Goal: Information Seeking & Learning: Learn about a topic

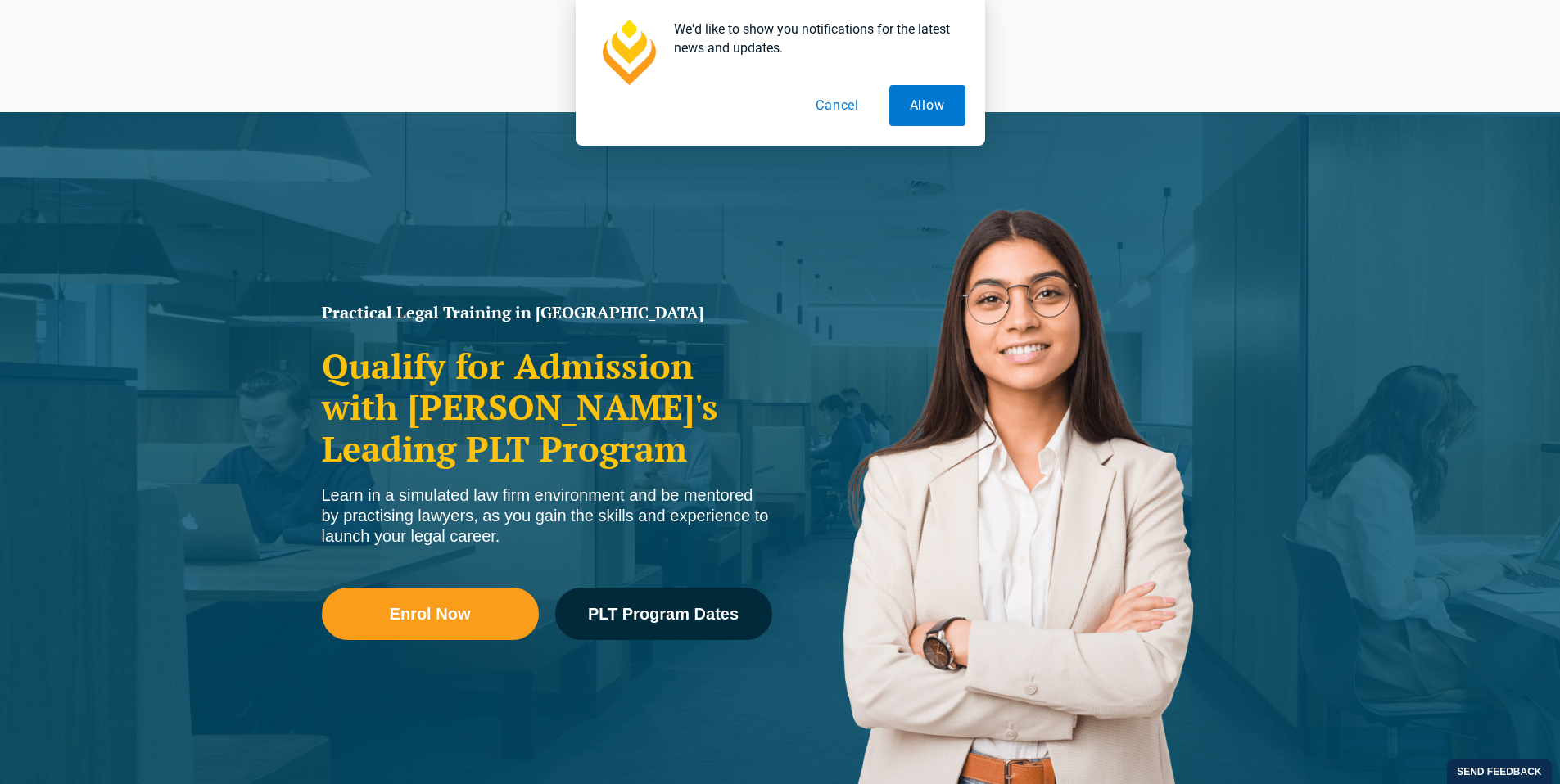
drag, startPoint x: 0, startPoint y: 0, endPoint x: 991, endPoint y: 276, distance: 1028.5
click at [991, 276] on img at bounding box center [1013, 492] width 467 height 663
click at [919, 254] on img at bounding box center [1013, 492] width 467 height 663
click at [843, 112] on button "Cancel" at bounding box center [837, 105] width 84 height 41
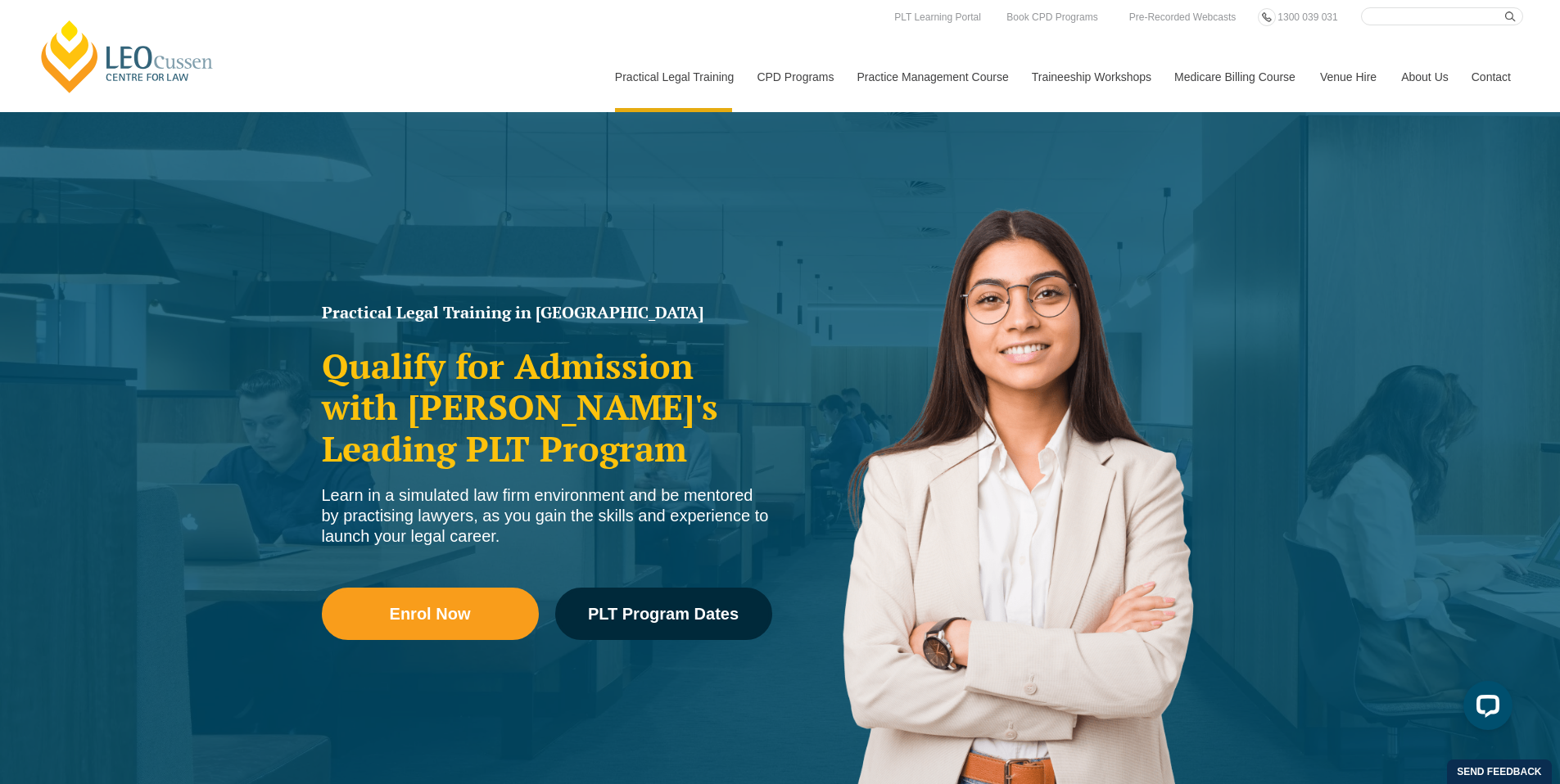
click at [1007, 271] on img at bounding box center [1013, 492] width 467 height 663
click at [904, 256] on img at bounding box center [1013, 492] width 467 height 663
click at [906, 256] on img at bounding box center [1013, 492] width 467 height 663
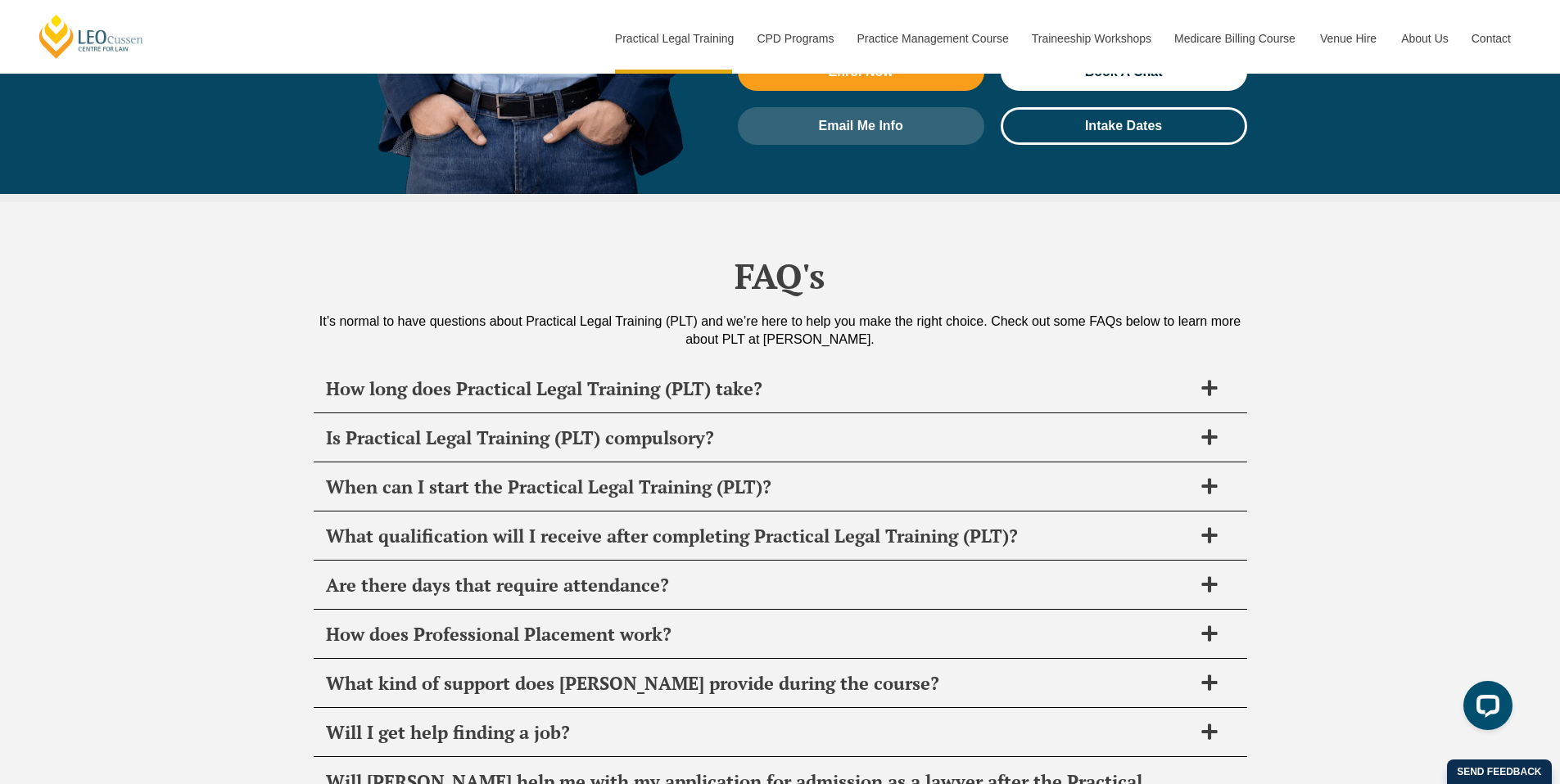
scroll to position [7703, 0]
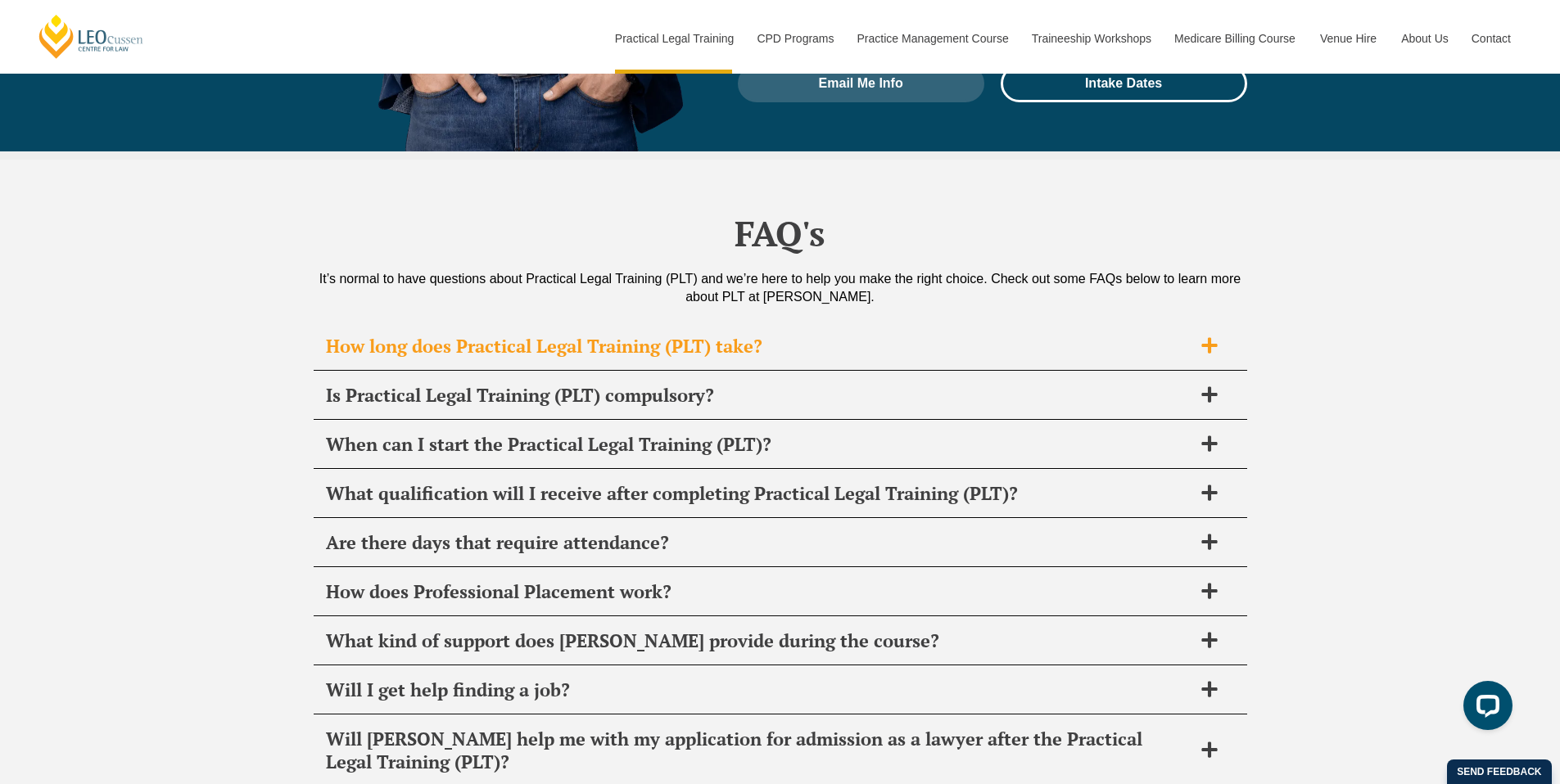
click at [884, 335] on h2 "How long does Practical Legal Training (PLT) take?" at bounding box center [759, 346] width 866 height 23
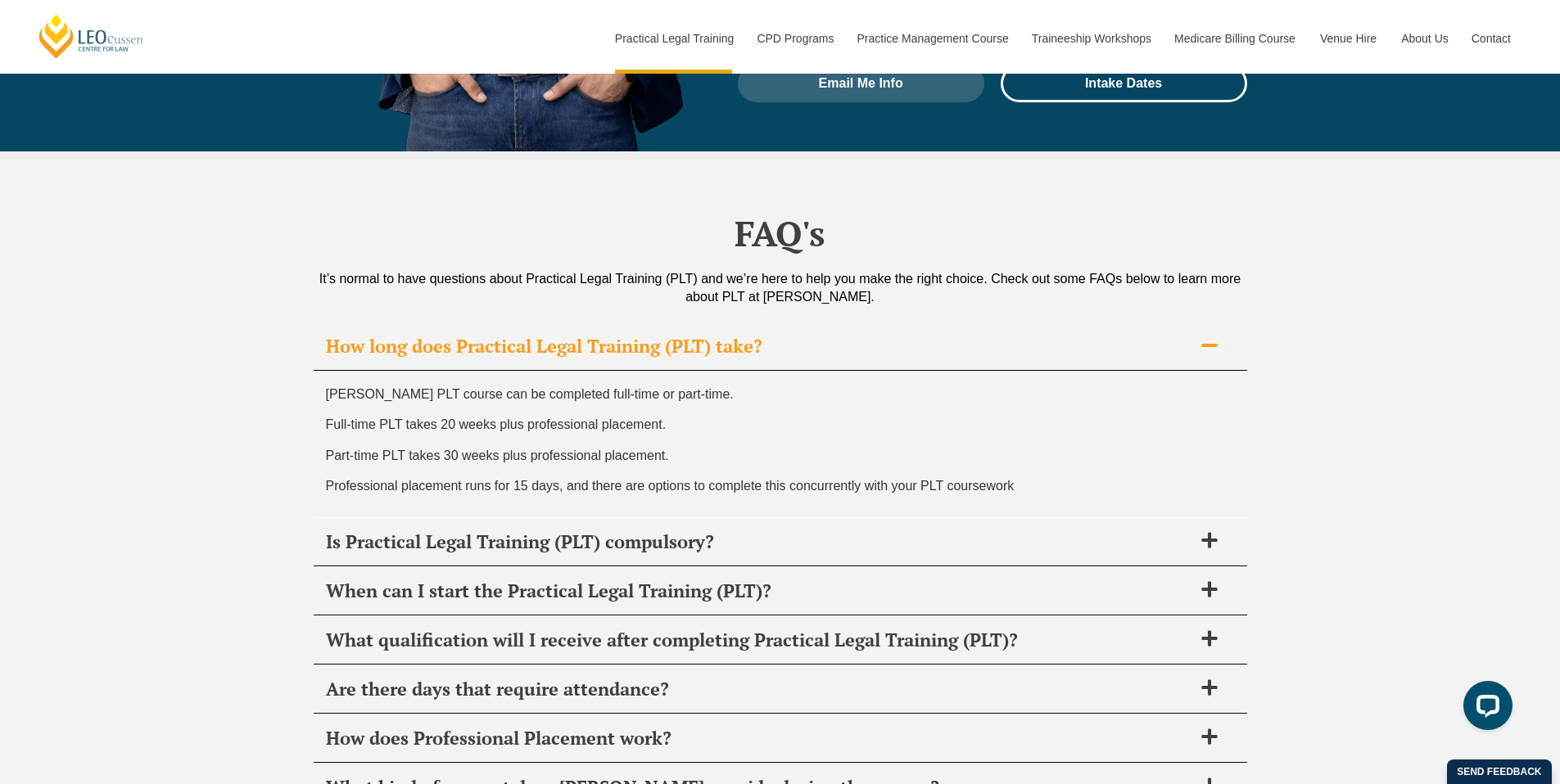
scroll to position [7698, 0]
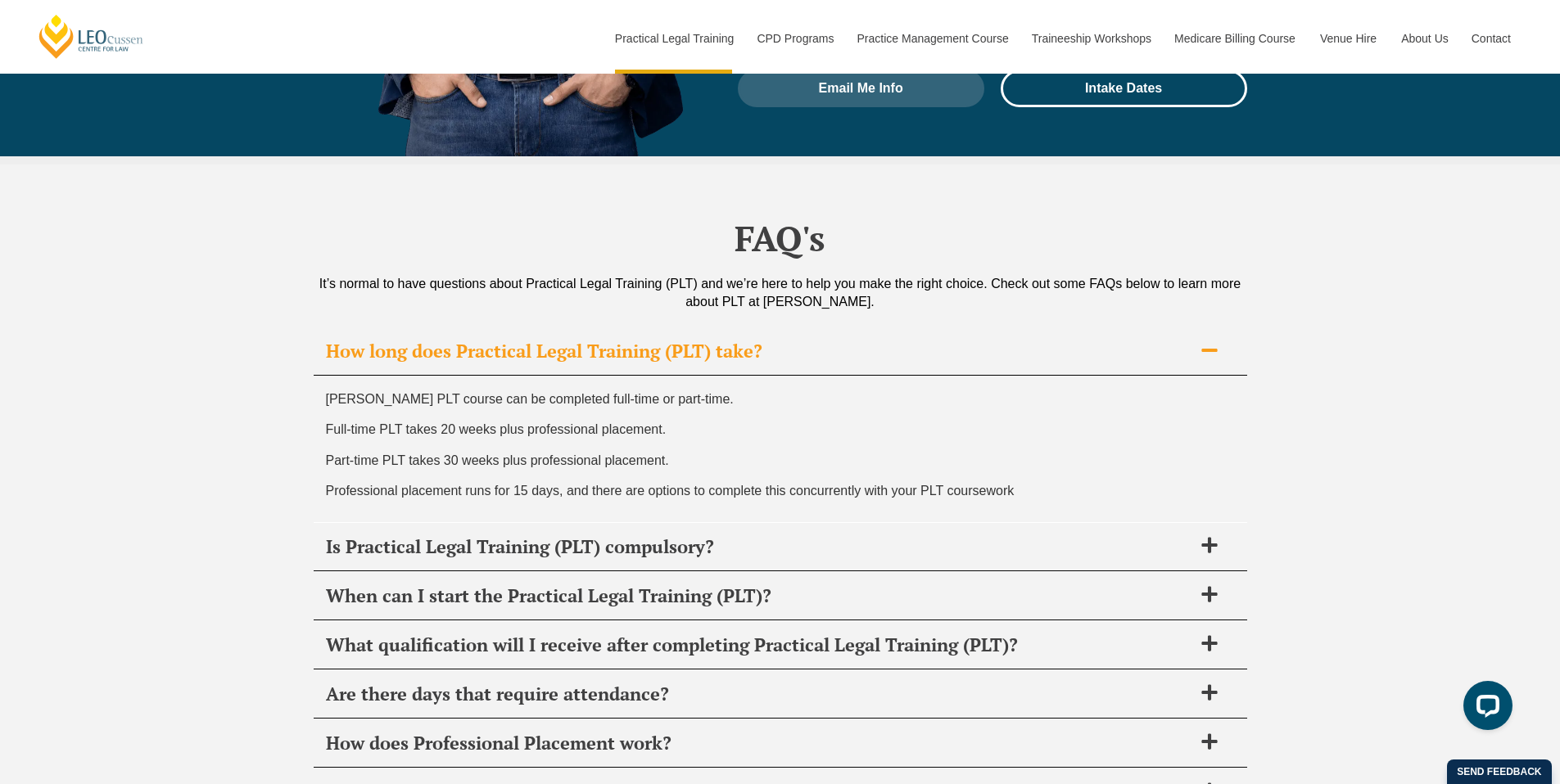
click at [879, 418] on p "Full-time PLT takes 20 weeks plus professional placement." at bounding box center [780, 429] width 909 height 22
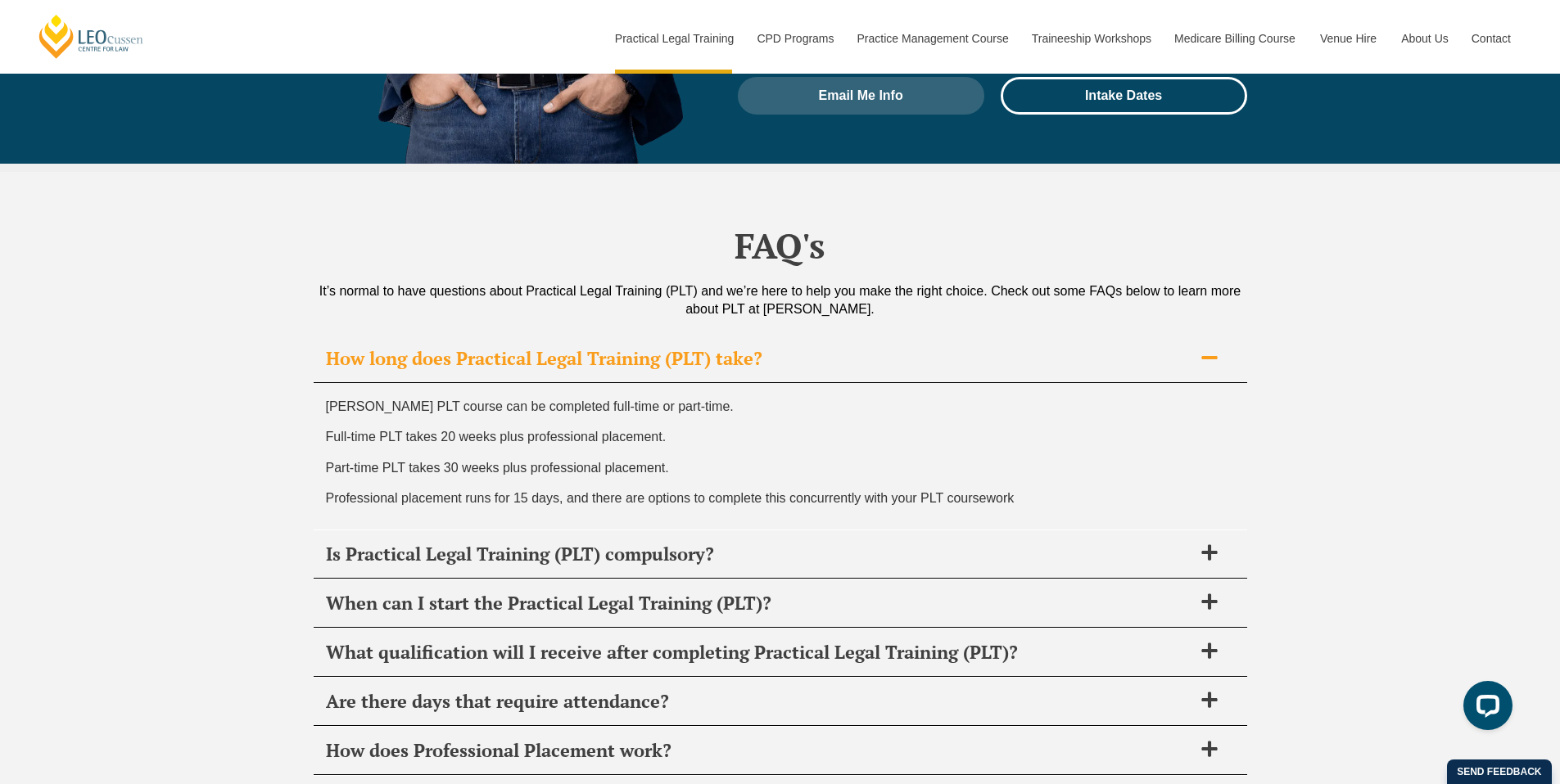
scroll to position [7689, 0]
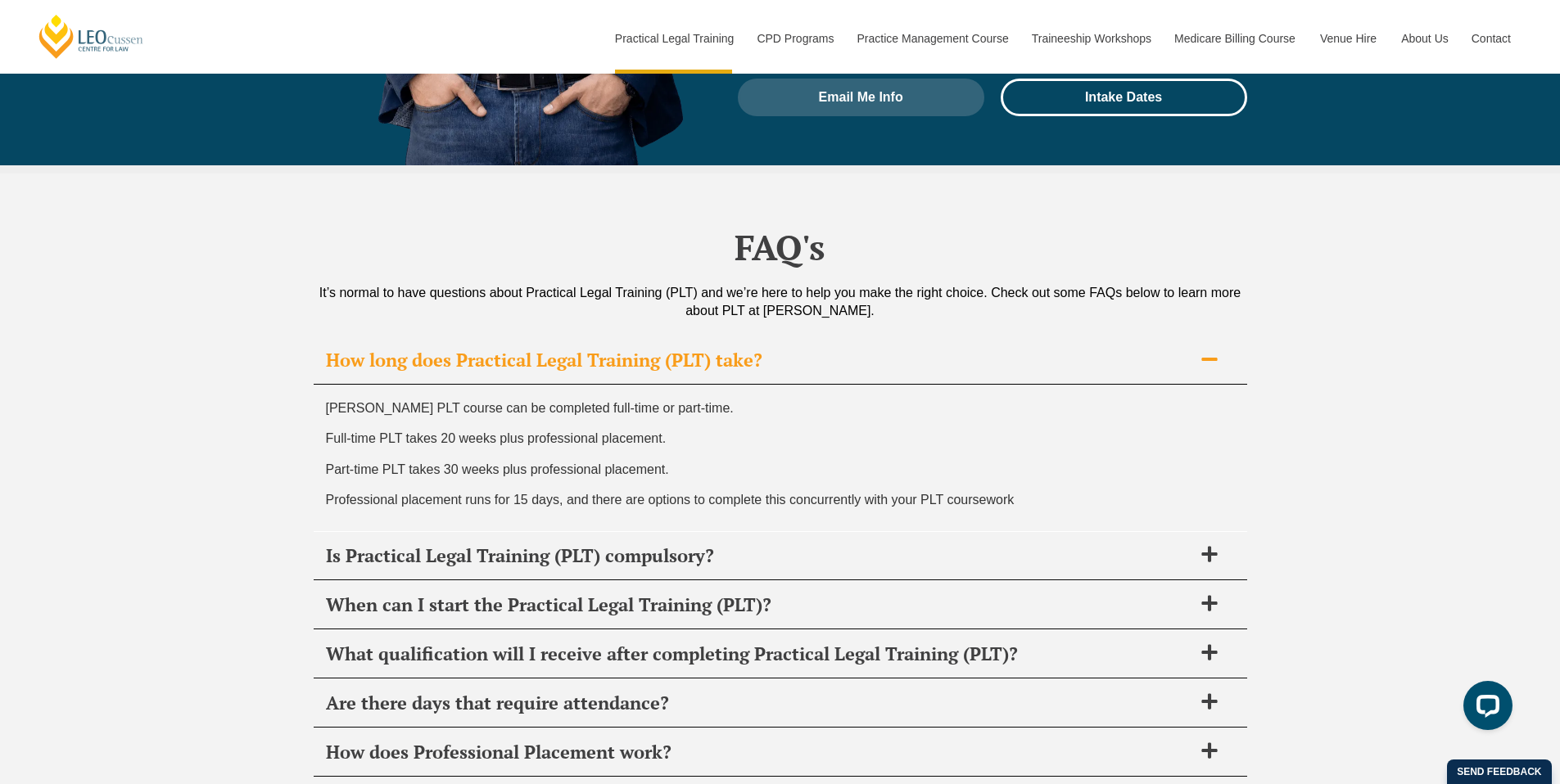
click at [879, 385] on div "[PERSON_NAME] PLT course can be completed full-time or part-time. Full-time PLT…" at bounding box center [780, 458] width 933 height 147
click at [882, 545] on h2 "Is Practical Legal Training (PLT) compulsory?" at bounding box center [759, 556] width 866 height 23
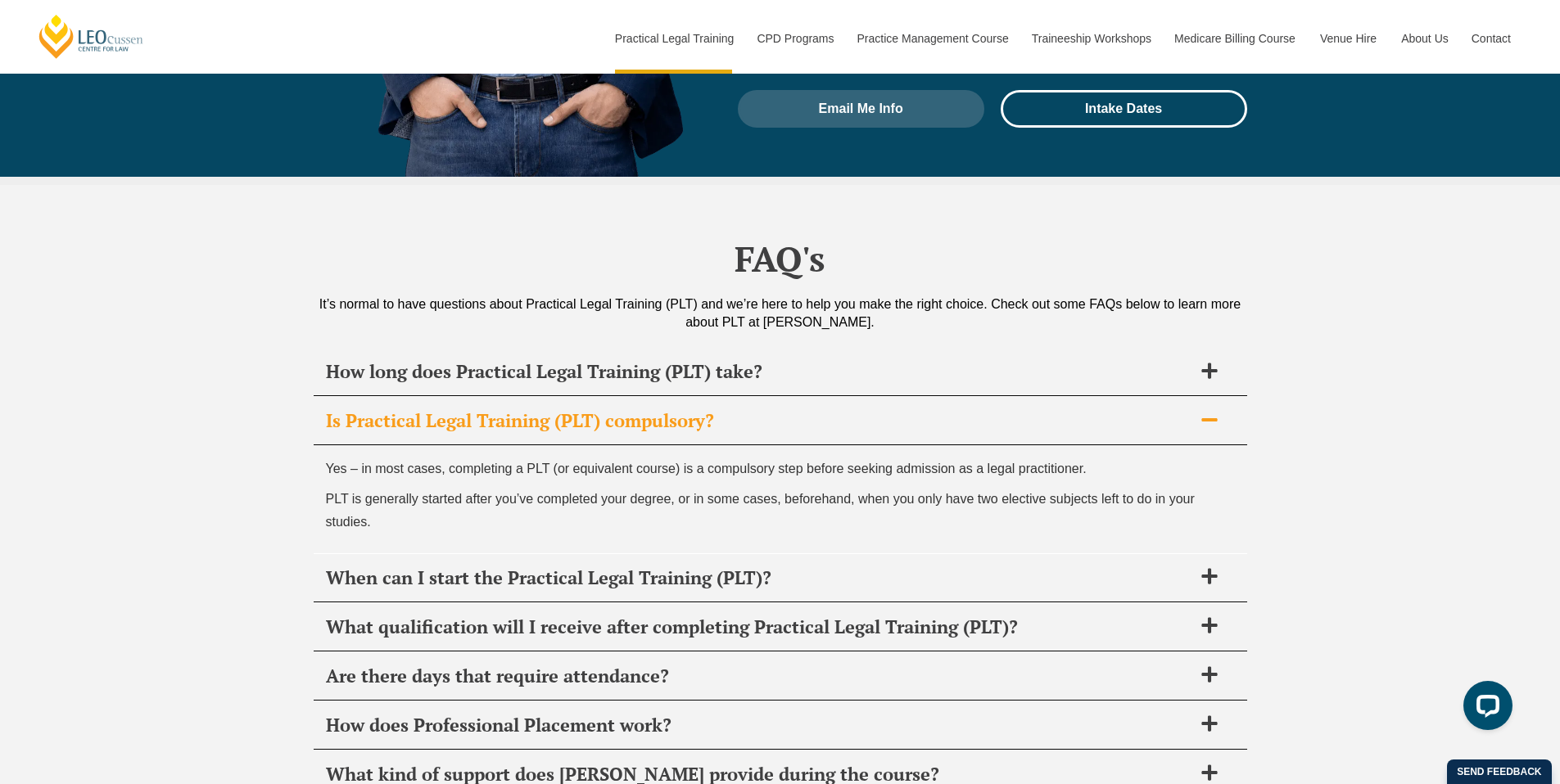
scroll to position [7777, 0]
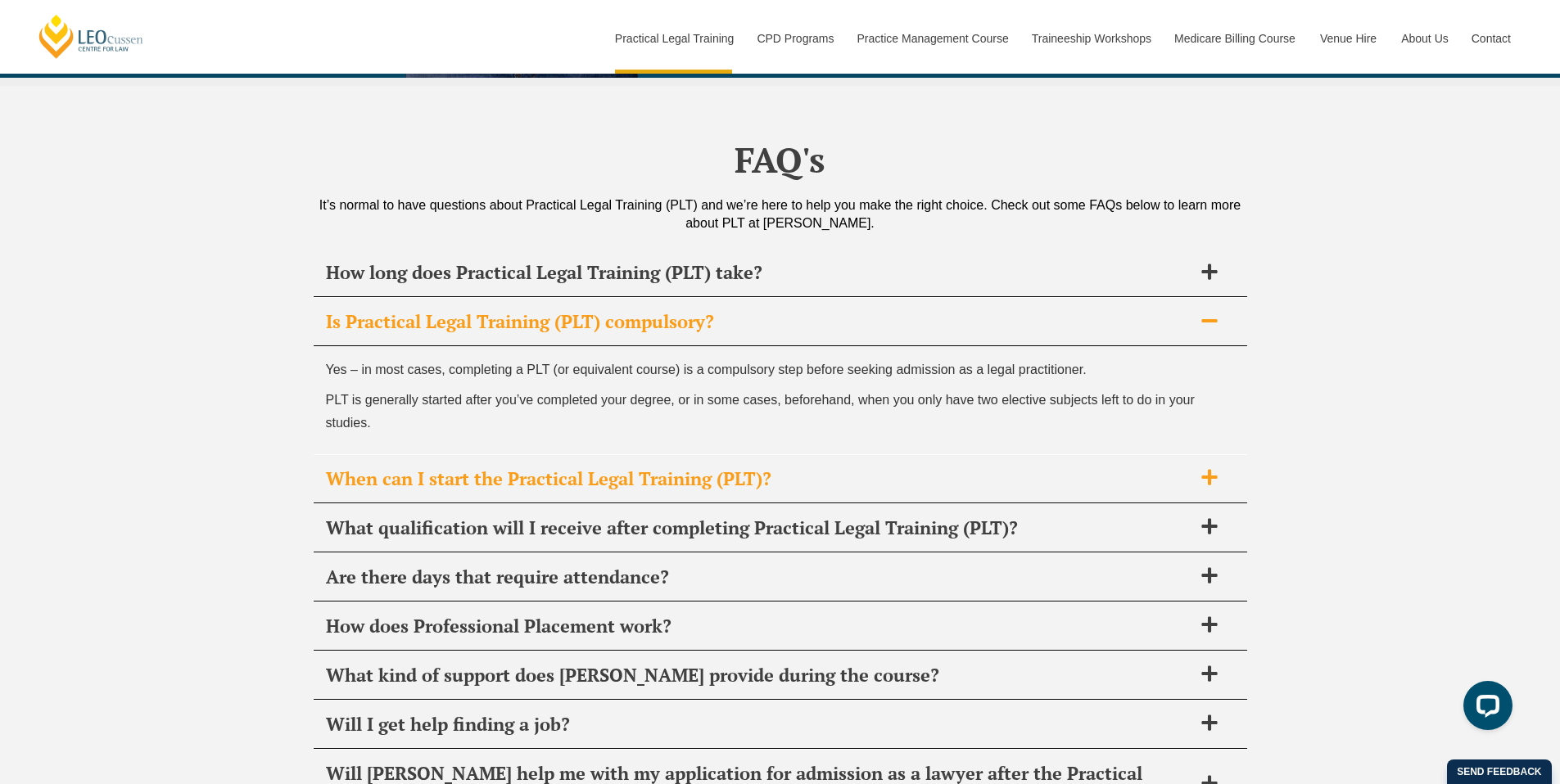
click at [896, 468] on h2 "When can I start the Practical Legal Training (PLT)?" at bounding box center [759, 479] width 866 height 23
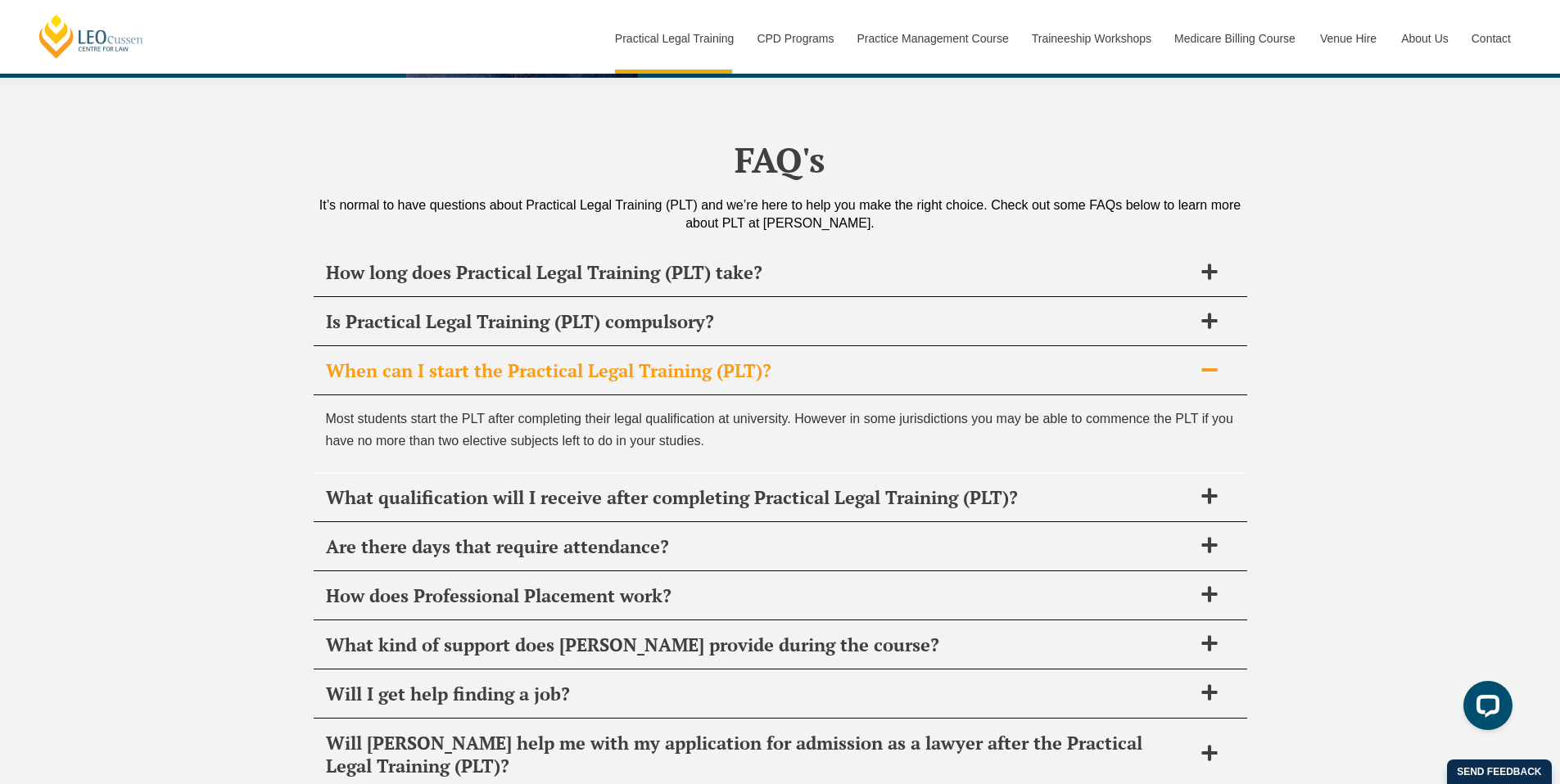
scroll to position [7770, 0]
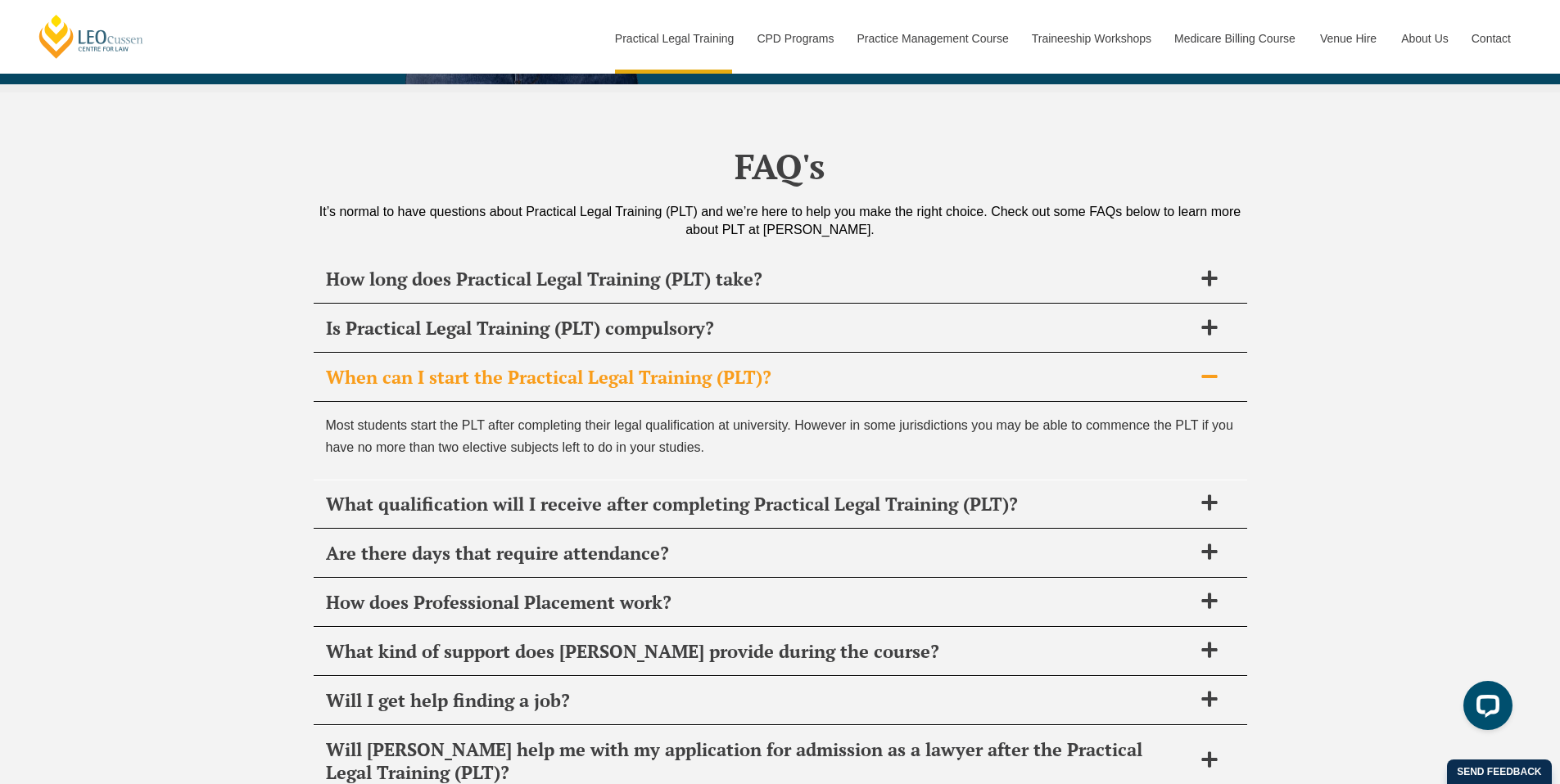
click at [887, 366] on h2 "When can I start the Practical Legal Training (PLT)?" at bounding box center [759, 377] width 866 height 23
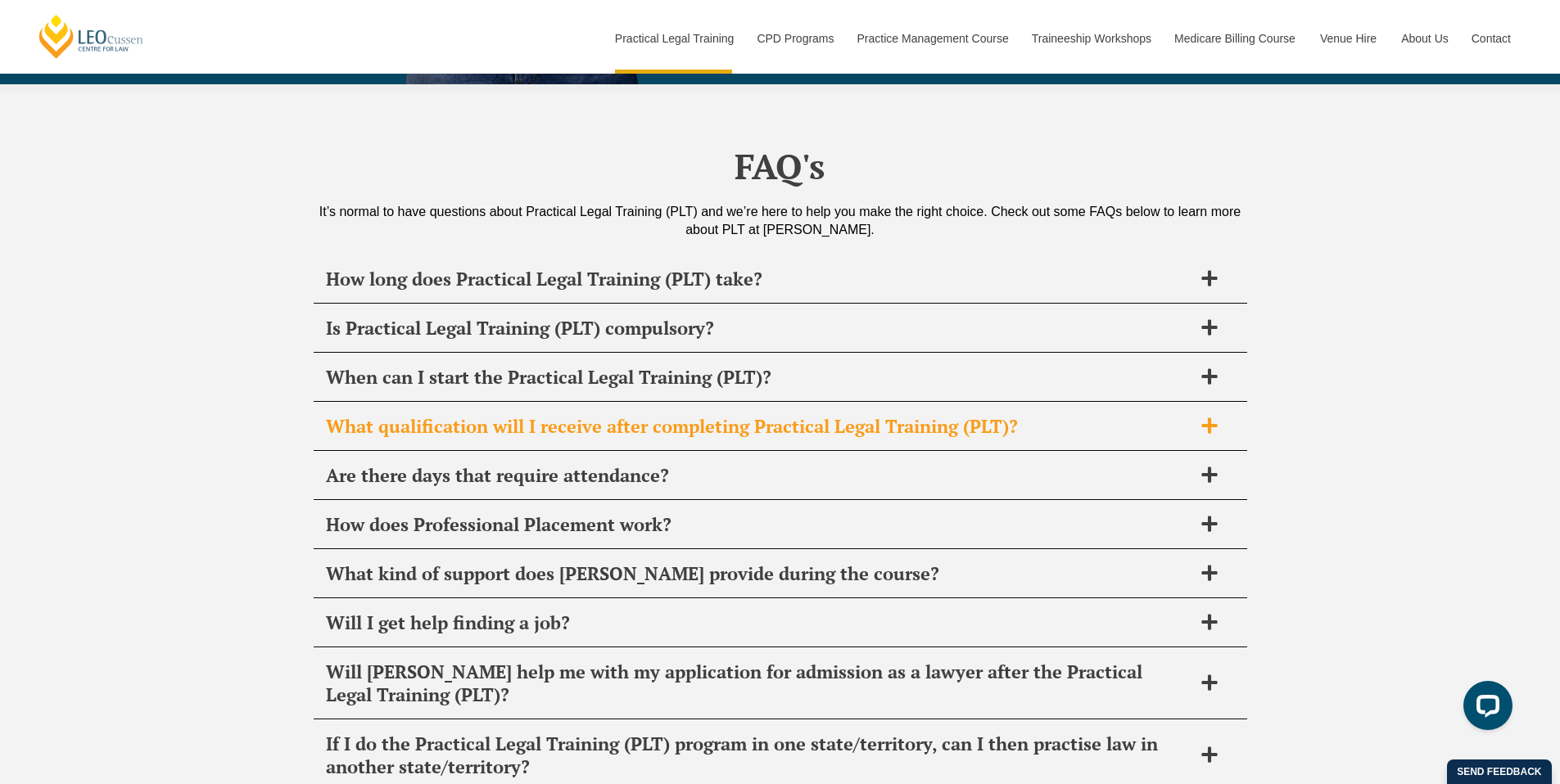
click at [887, 415] on h2 "What qualification will I receive after completing Practical Legal Training (PL…" at bounding box center [759, 426] width 866 height 23
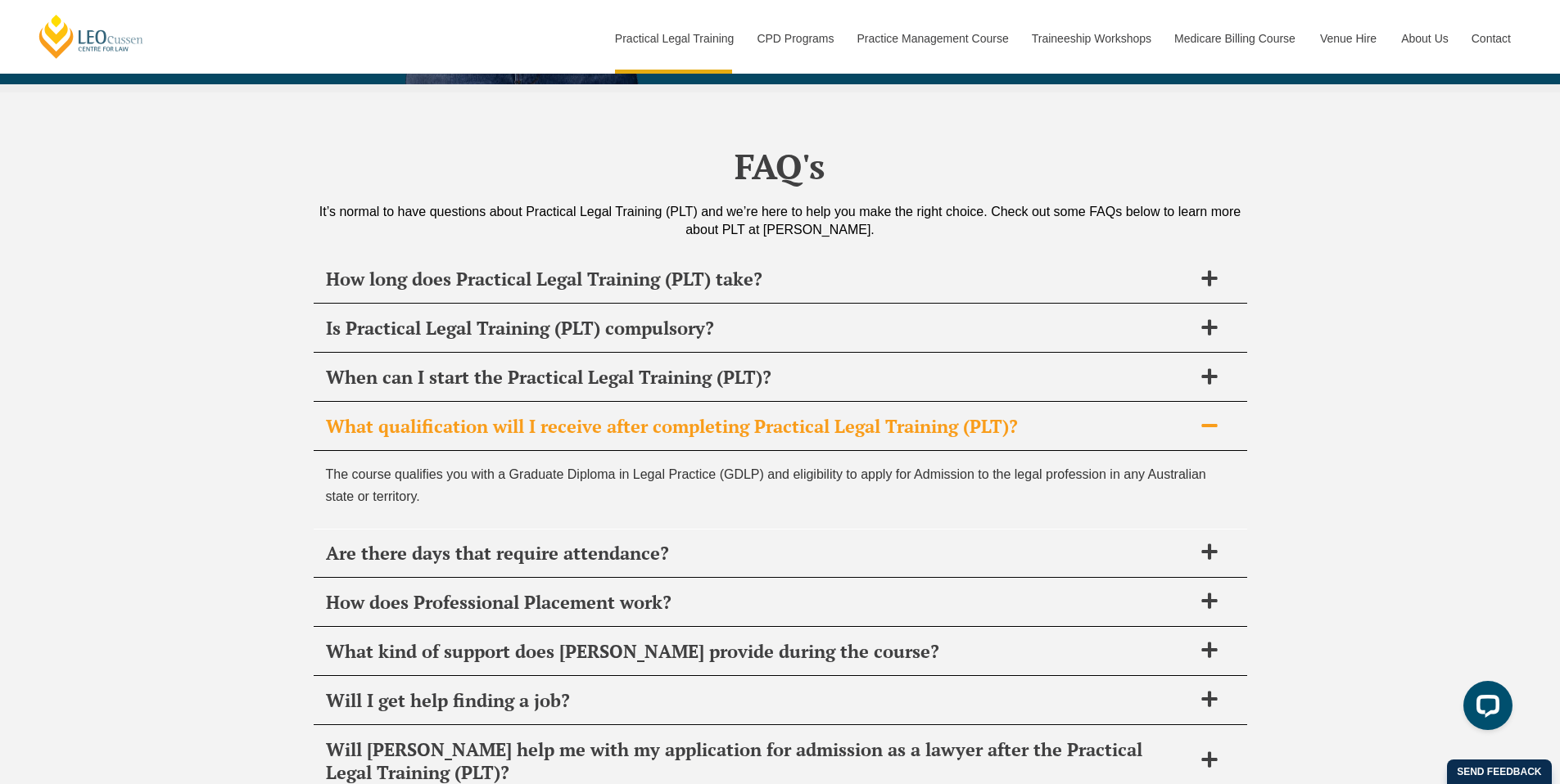
click at [887, 415] on h2 "What qualification will I receive after completing Practical Legal Training (PL…" at bounding box center [759, 426] width 866 height 23
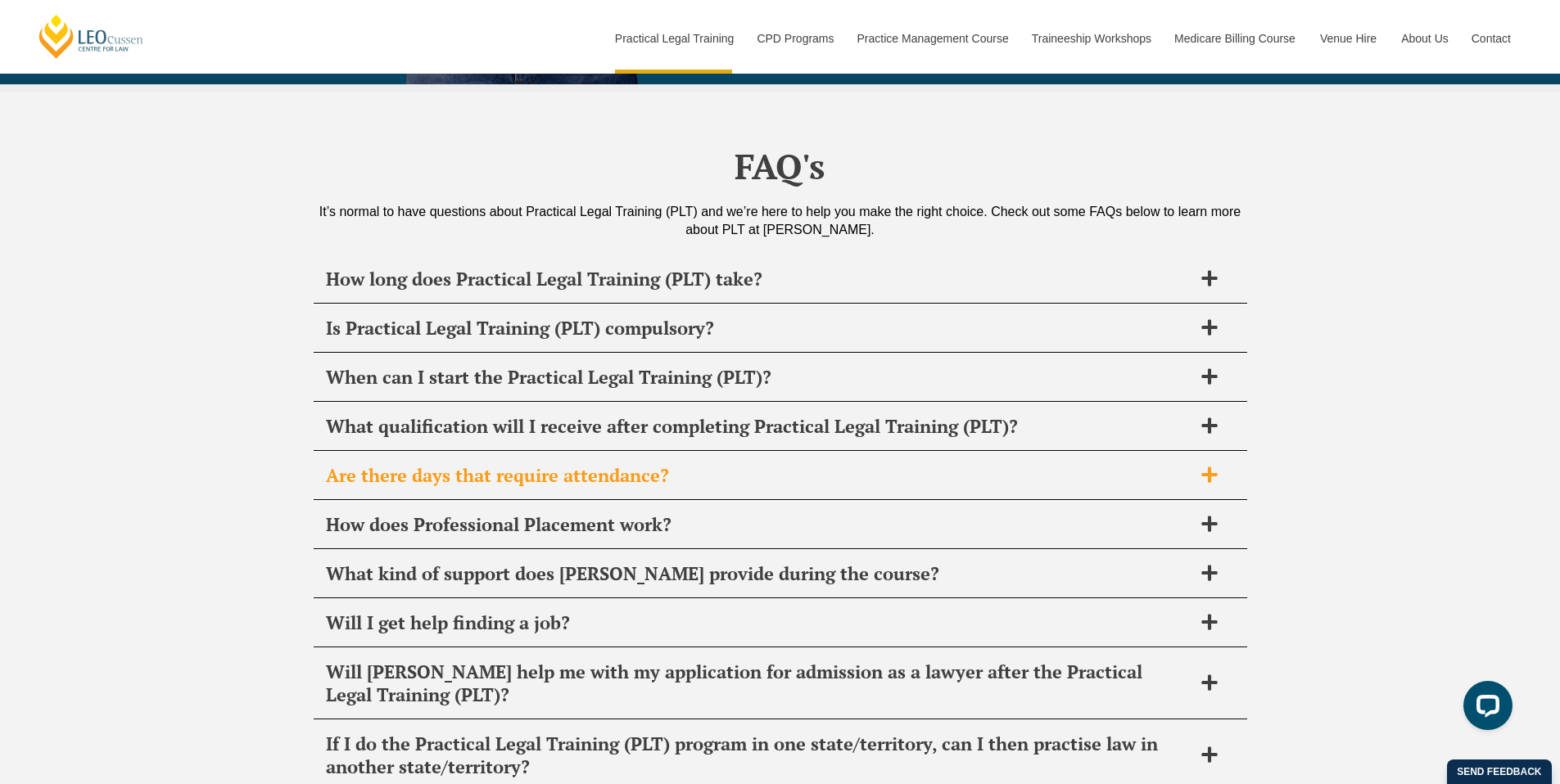
click at [889, 464] on h2 "Are there days that require attendance?" at bounding box center [759, 475] width 866 height 23
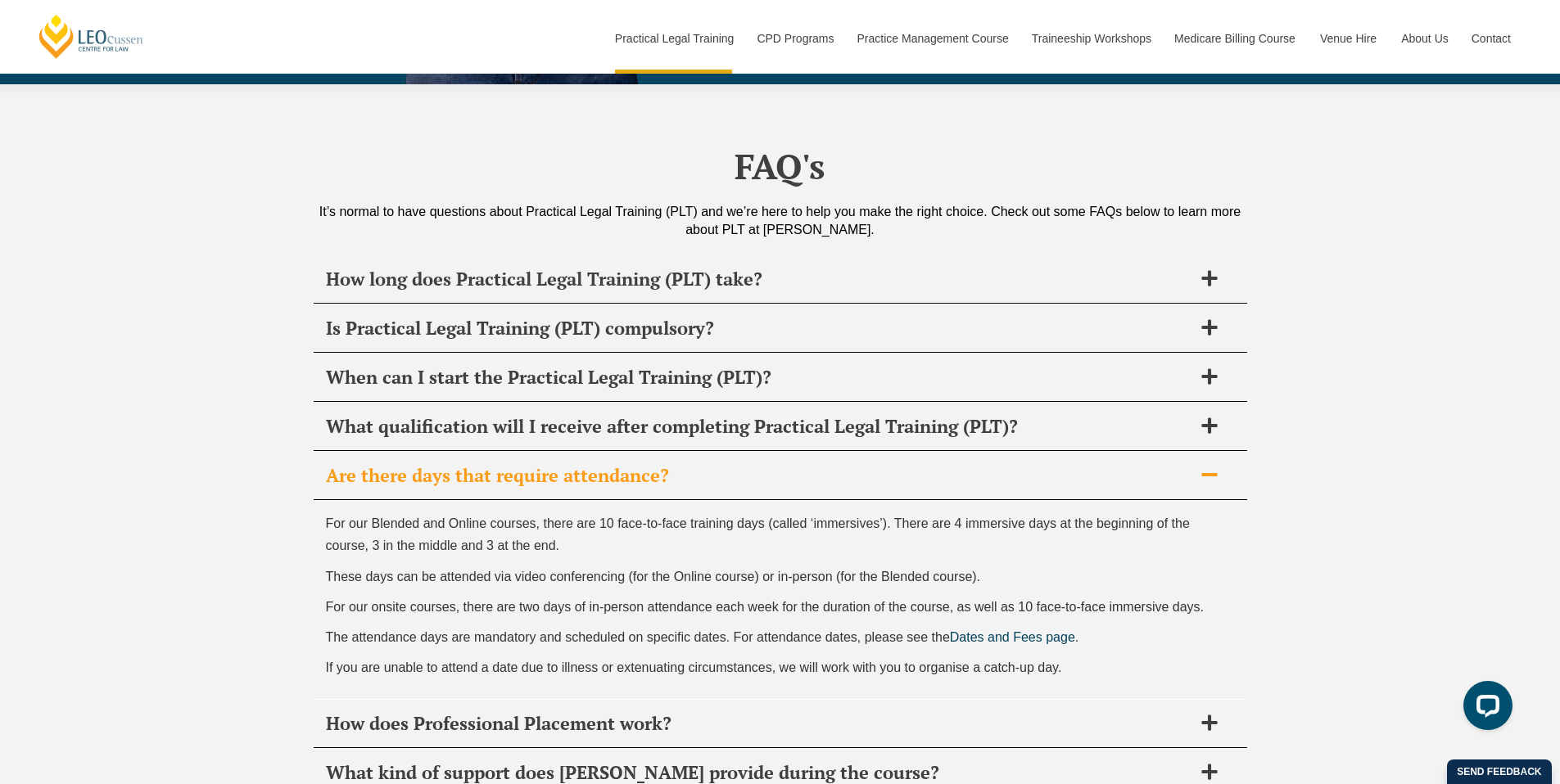
click at [889, 464] on h2 "Are there days that require attendance?" at bounding box center [759, 475] width 866 height 23
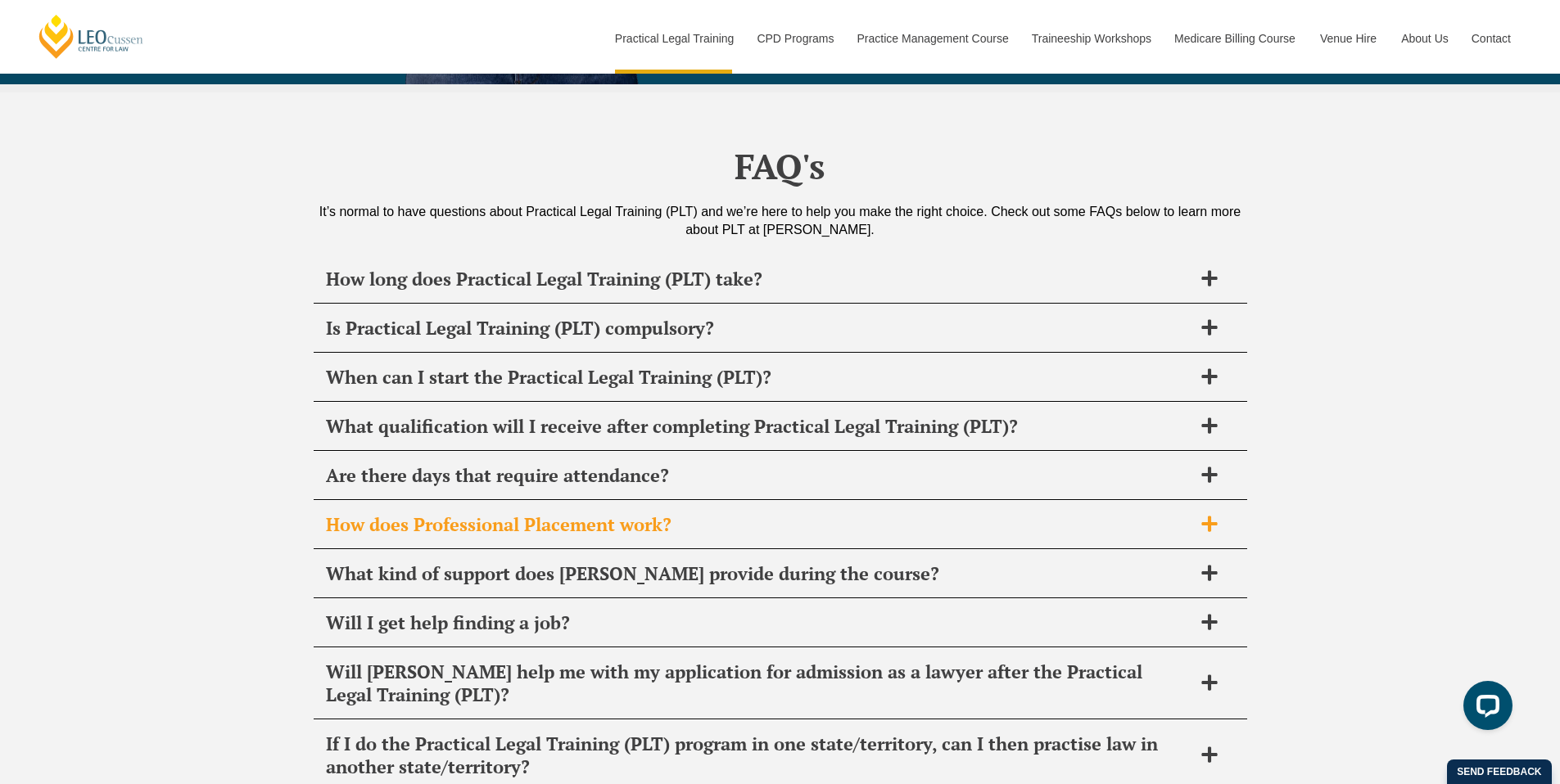
click at [888, 513] on h2 "How does Professional Placement work?" at bounding box center [759, 524] width 866 height 23
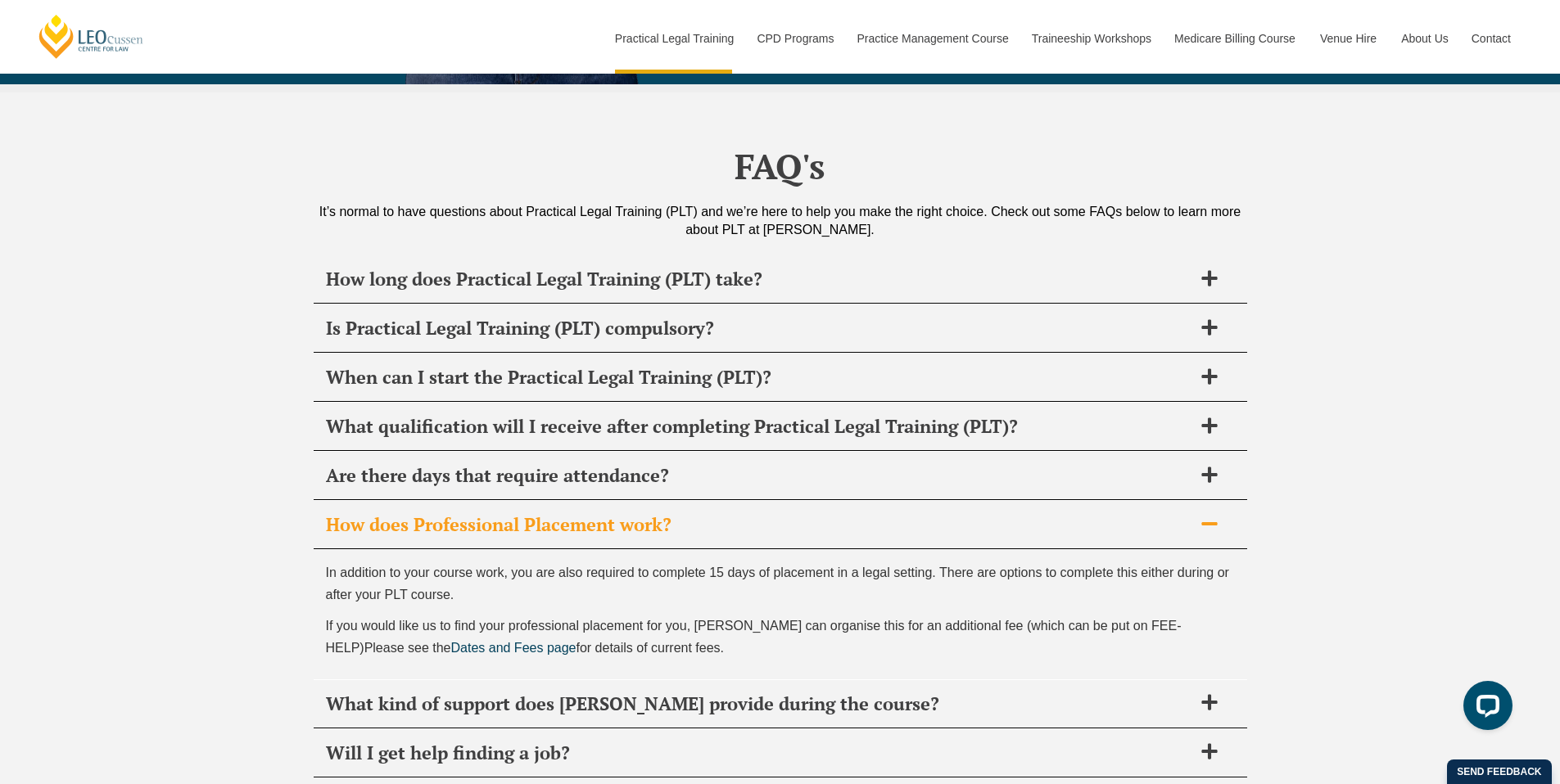
click at [888, 513] on h2 "How does Professional Placement work?" at bounding box center [759, 524] width 866 height 23
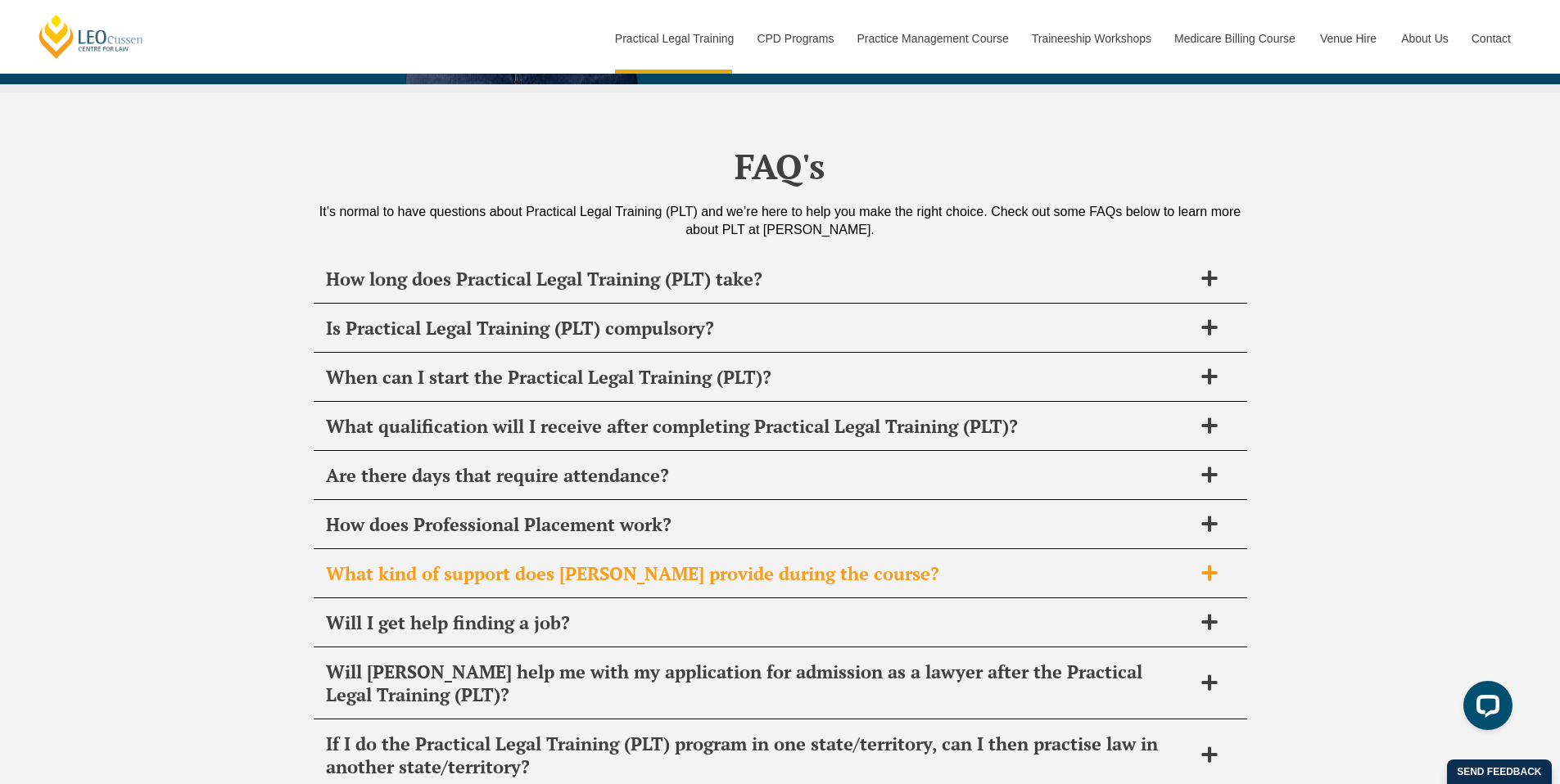
click at [896, 563] on h2 "What kind of support does [PERSON_NAME] provide during the course?" at bounding box center [759, 574] width 866 height 23
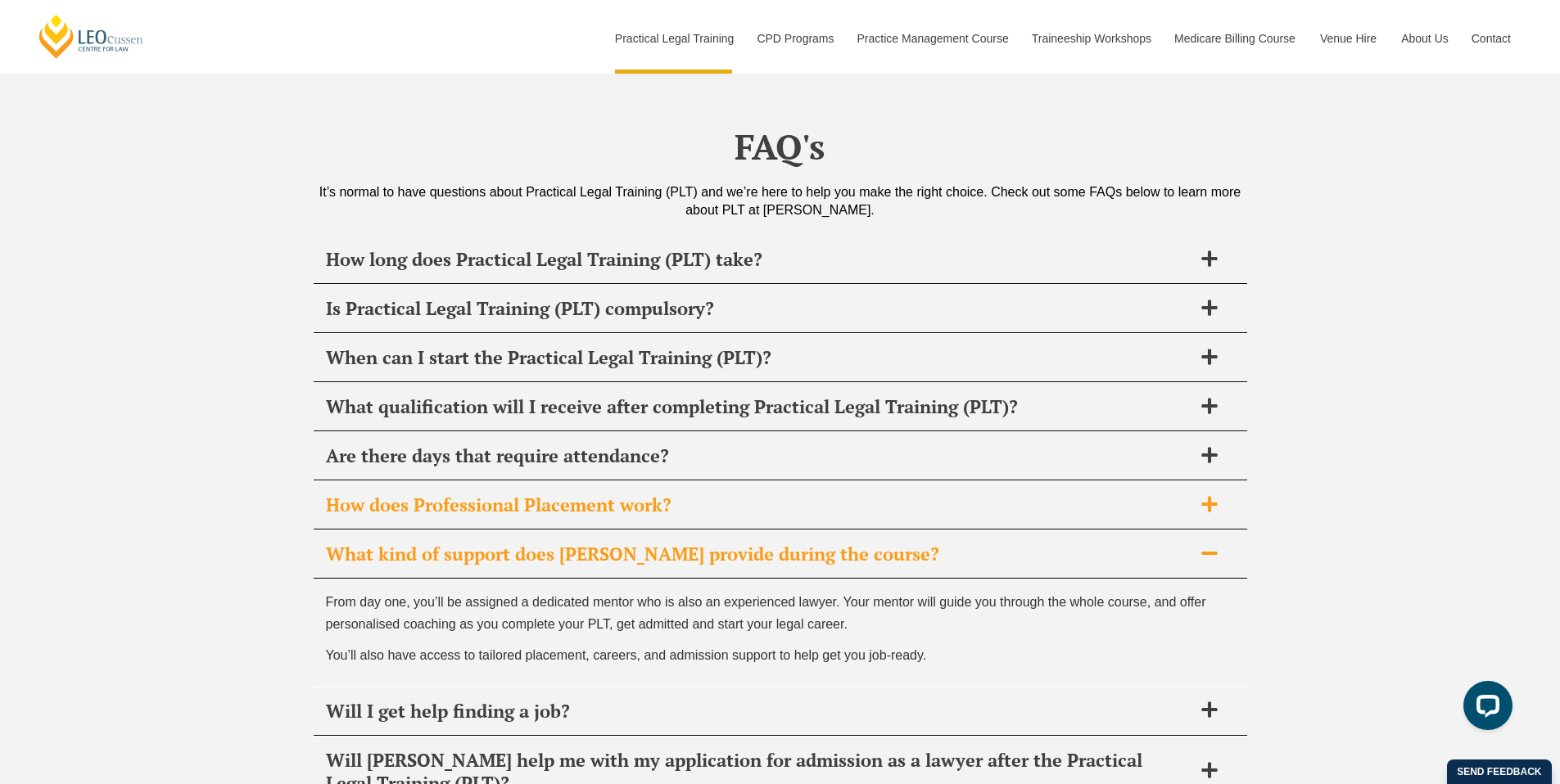
scroll to position [7806, 0]
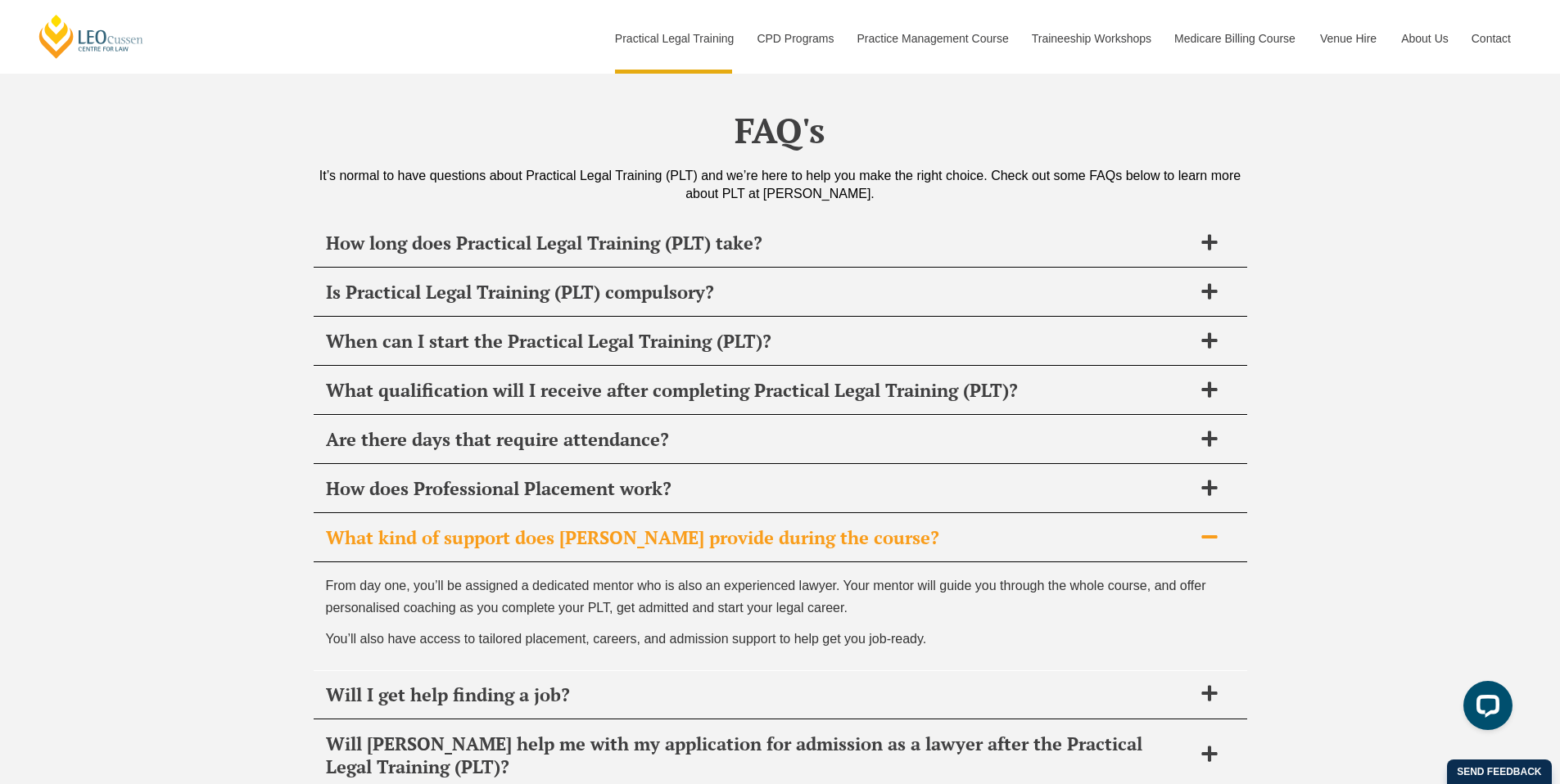
click at [903, 527] on h2 "What kind of support does [PERSON_NAME] provide during the course?" at bounding box center [759, 538] width 866 height 23
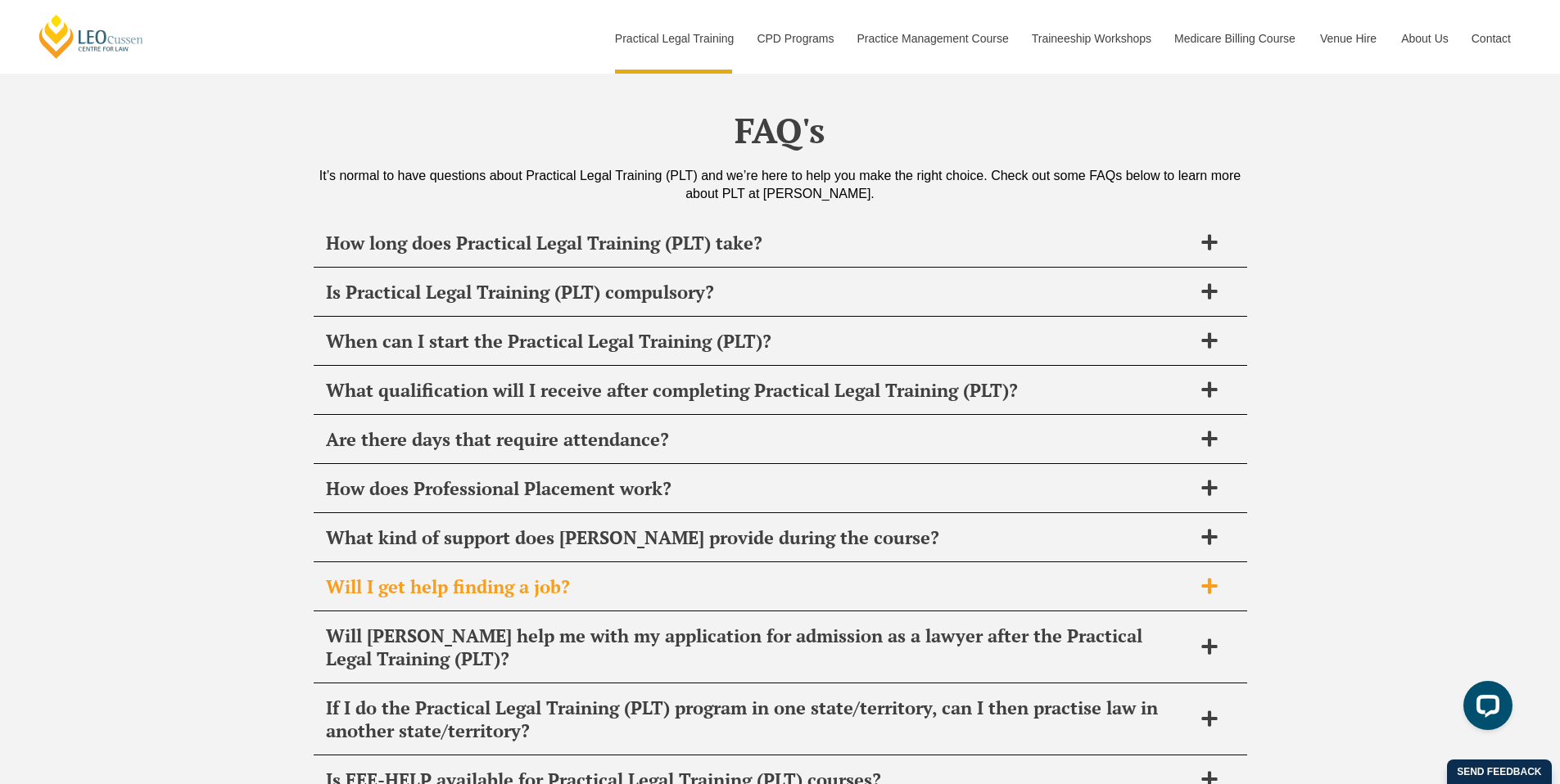
scroll to position [7837, 0]
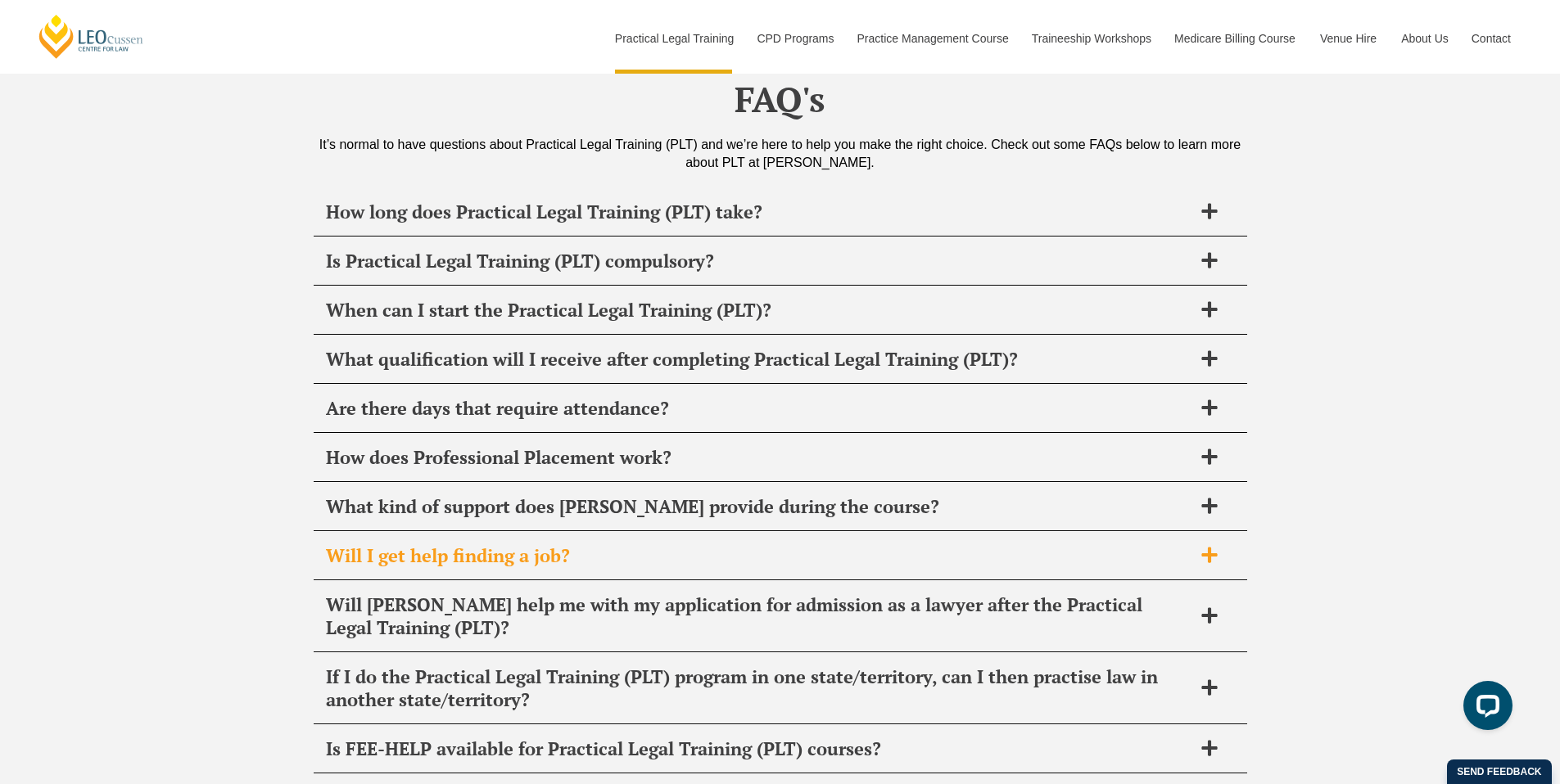
click at [904, 545] on h2 "Will I get help finding a job?" at bounding box center [759, 556] width 866 height 23
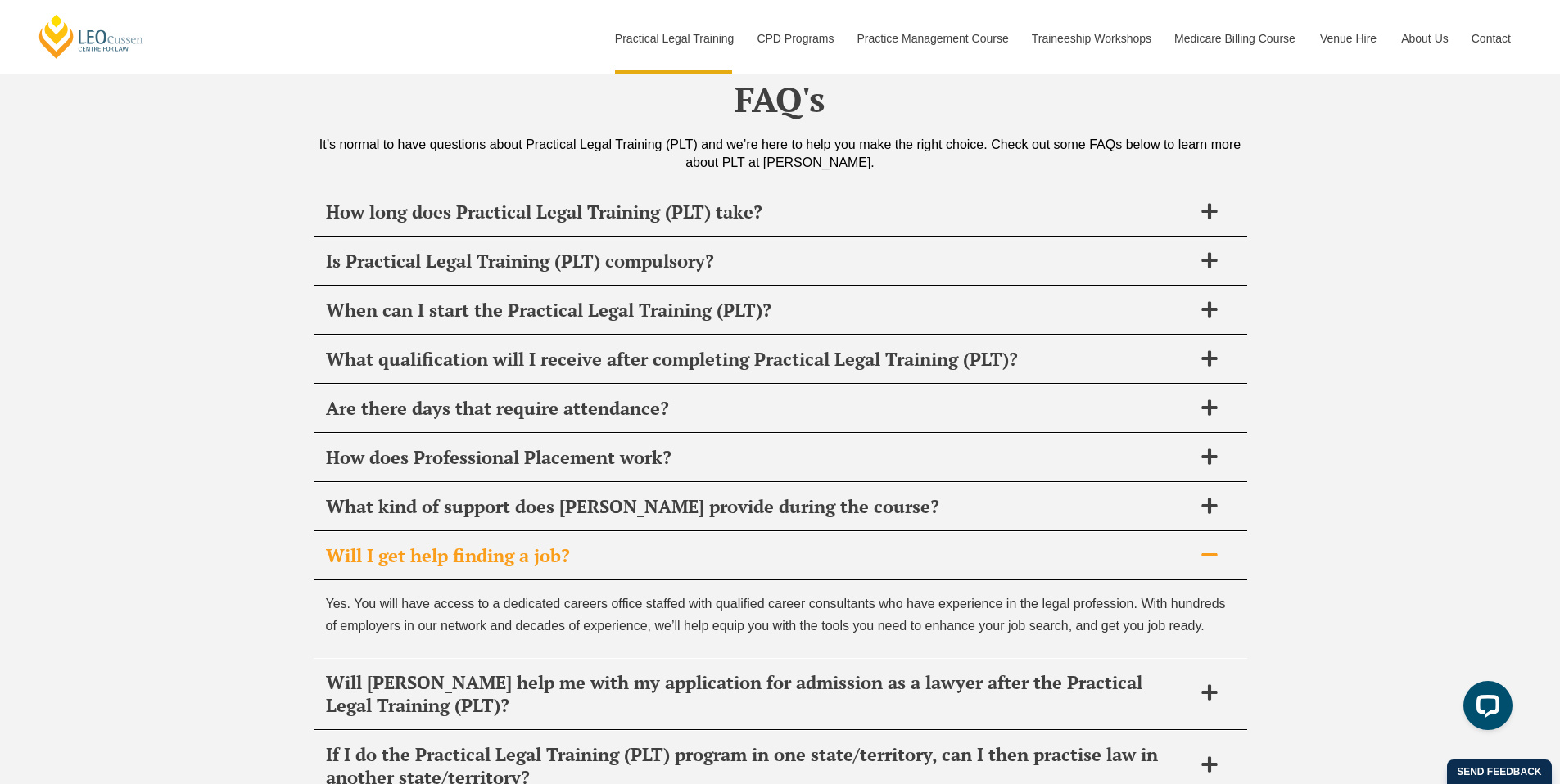
scroll to position [7835, 0]
click at [908, 547] on h2 "Will I get help finding a job?" at bounding box center [759, 558] width 866 height 23
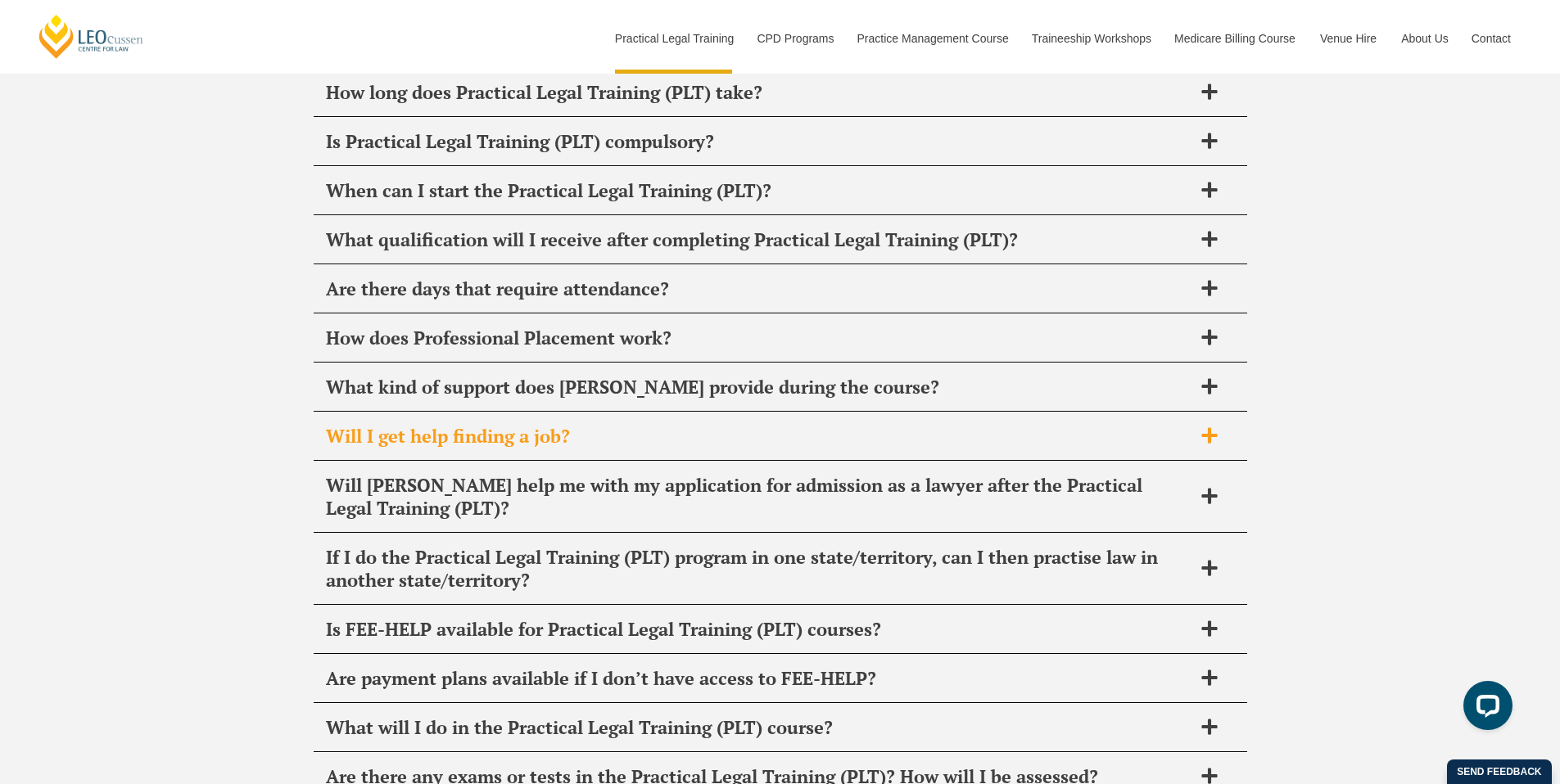
scroll to position [7989, 0]
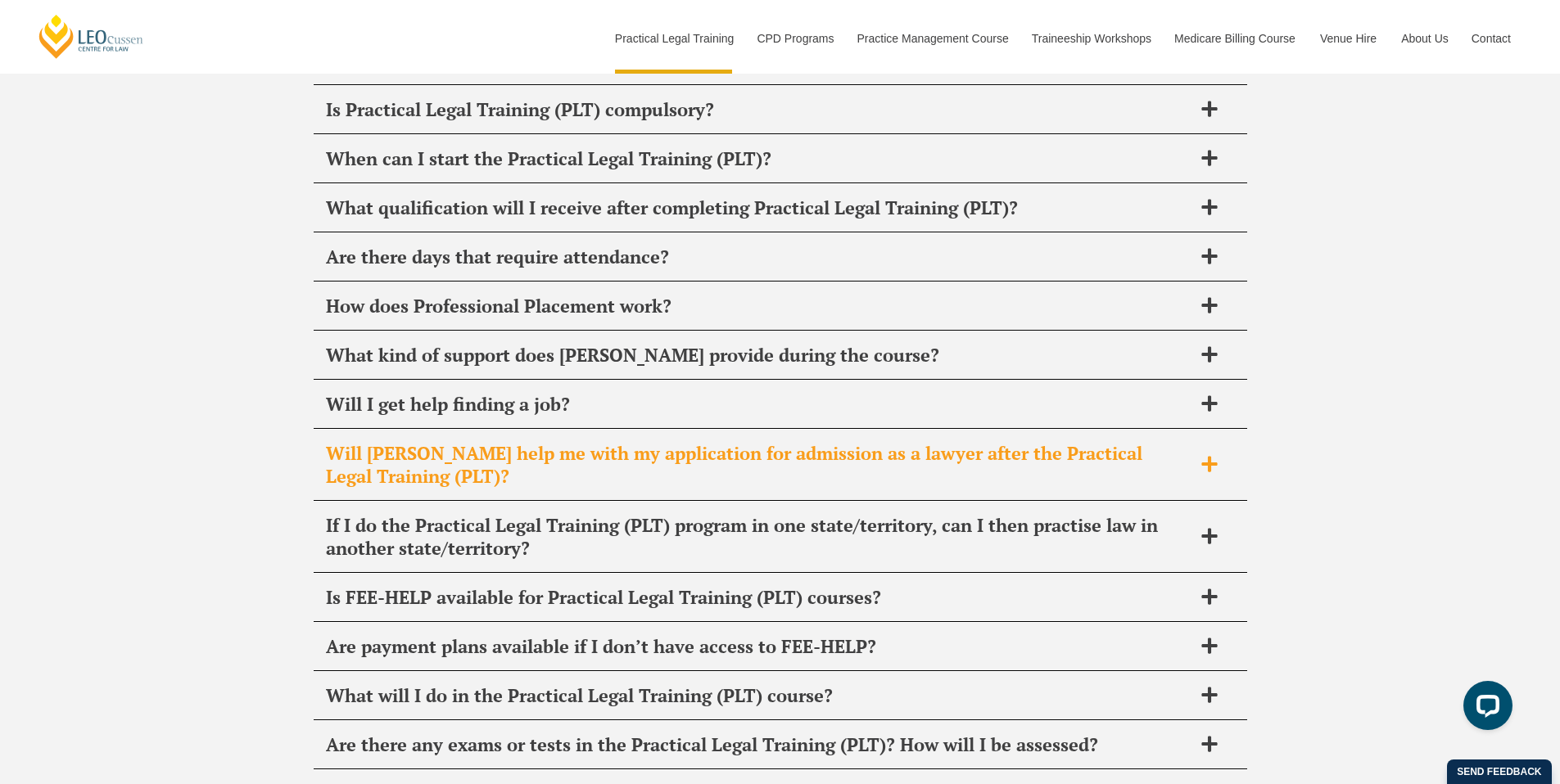
click at [911, 442] on h2 "Will [PERSON_NAME] help me with my application for admission as a lawyer after …" at bounding box center [759, 465] width 866 height 46
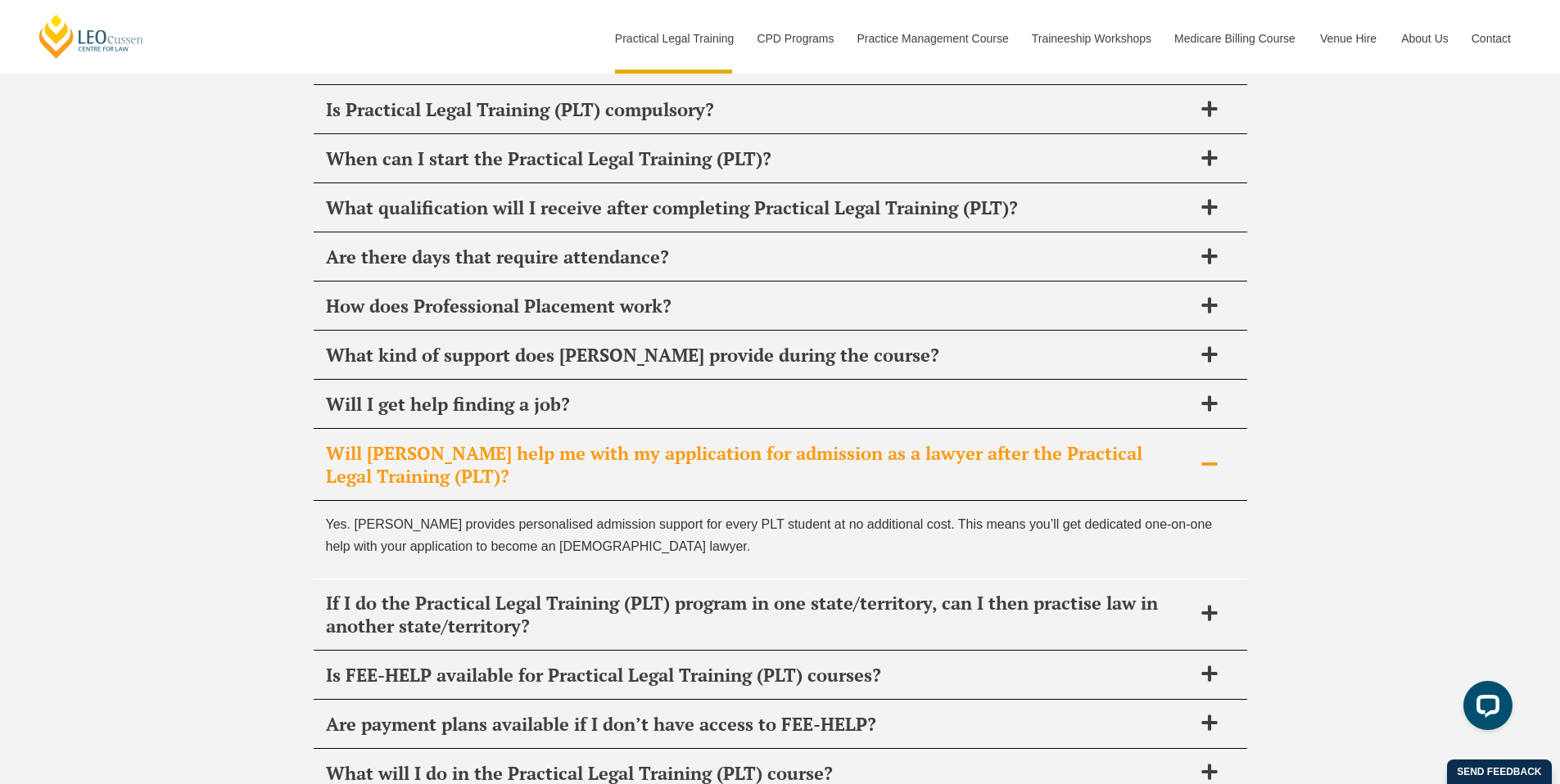
click at [897, 442] on h2 "Will [PERSON_NAME] help me with my application for admission as a lawyer after …" at bounding box center [759, 465] width 866 height 46
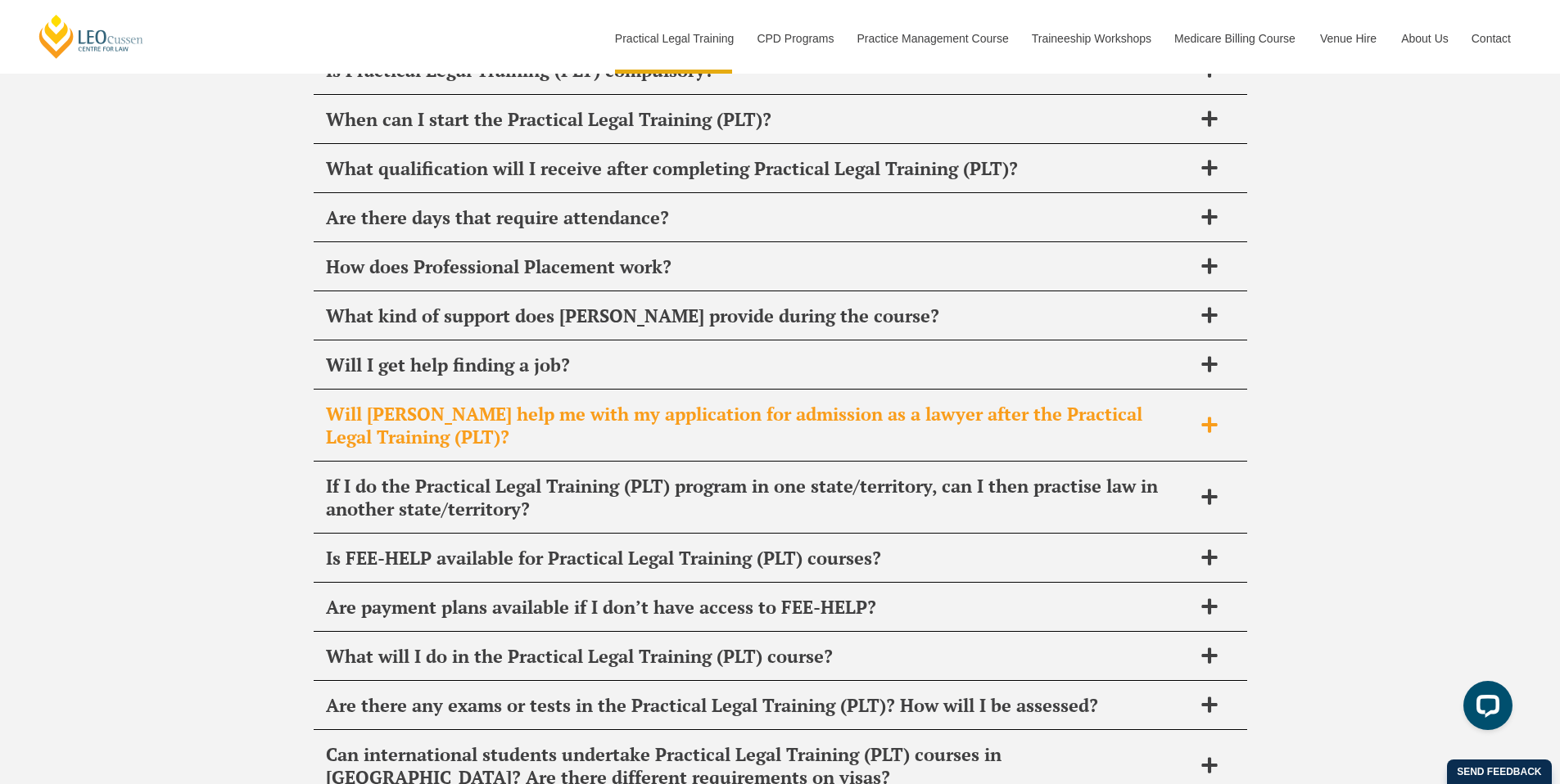
scroll to position [8067, 0]
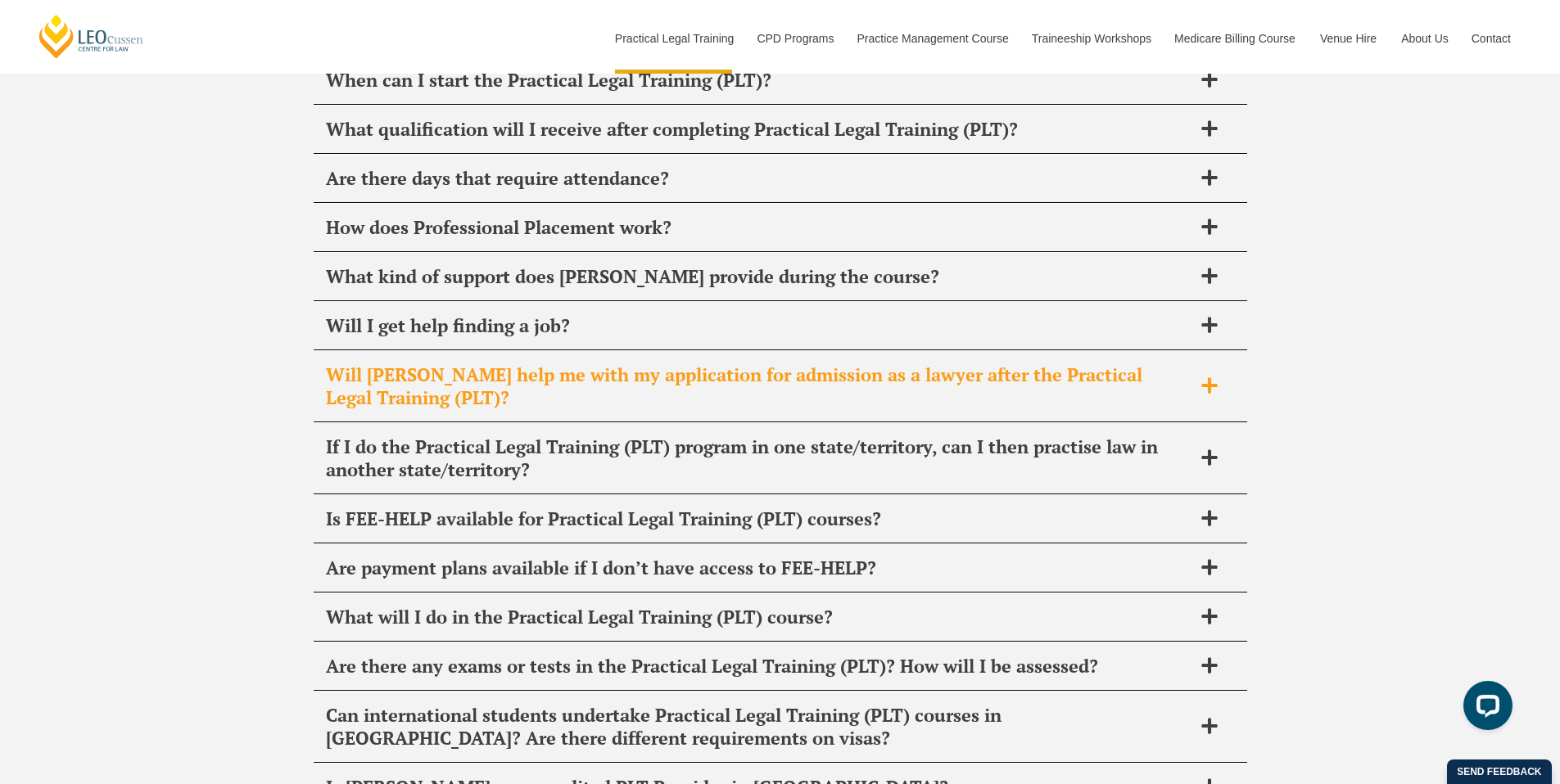
click at [897, 436] on h2 "If I do the Practical Legal Training (PLT) program in one state/territory, can …" at bounding box center [759, 459] width 866 height 46
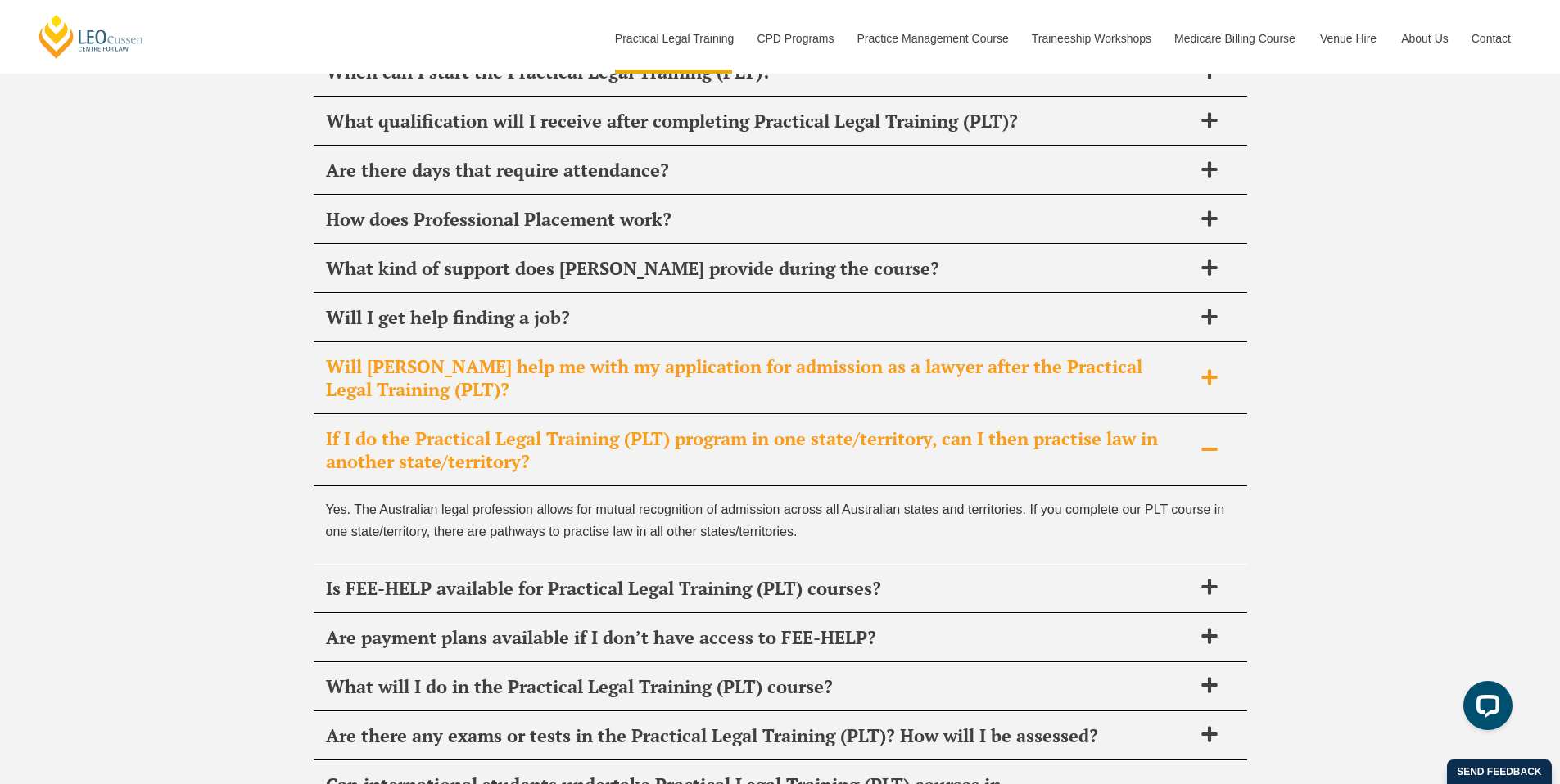
click at [897, 427] on h2 "If I do the Practical Legal Training (PLT) program in one state/territory, can …" at bounding box center [759, 450] width 866 height 46
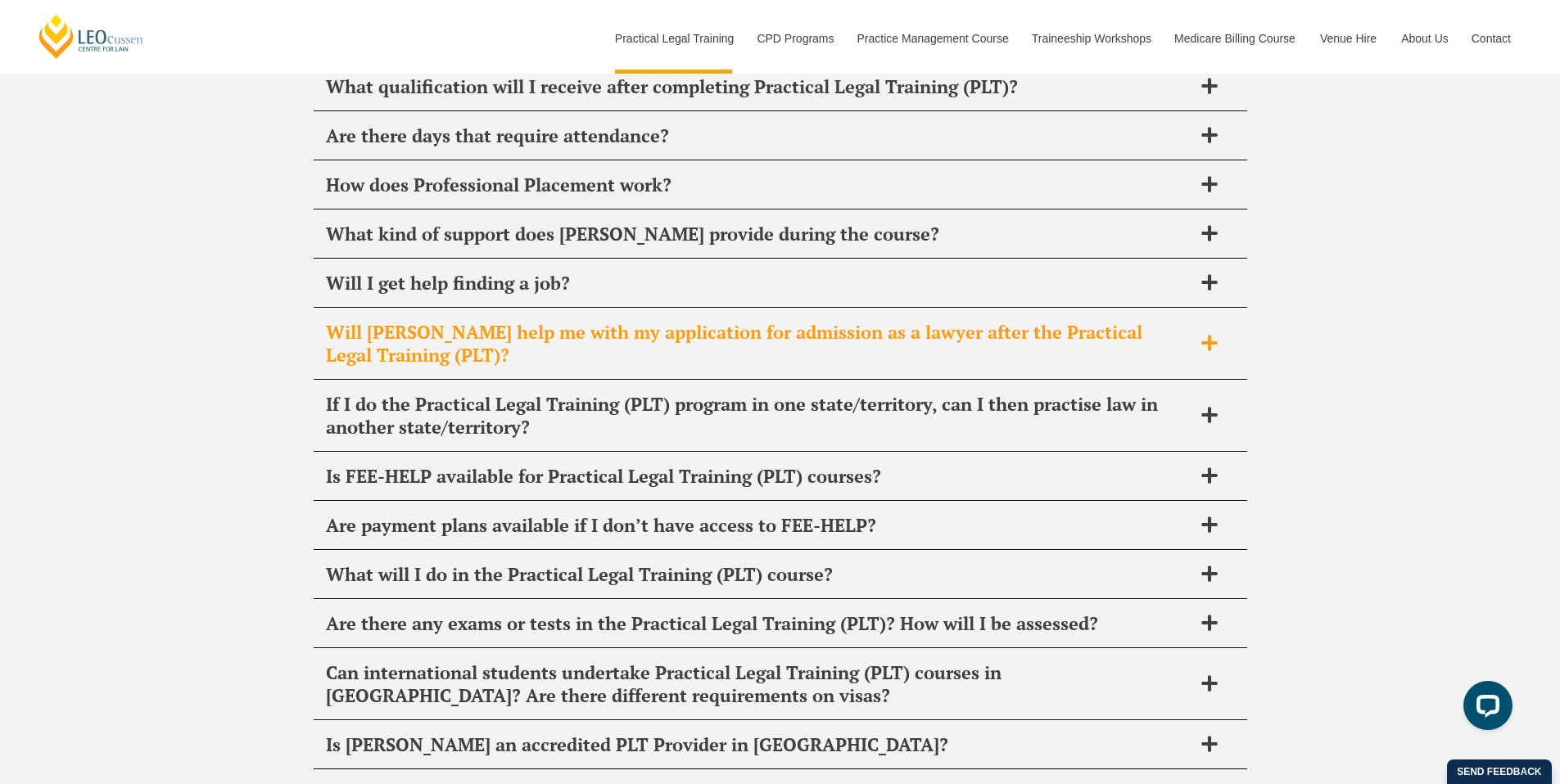
scroll to position [8145, 0]
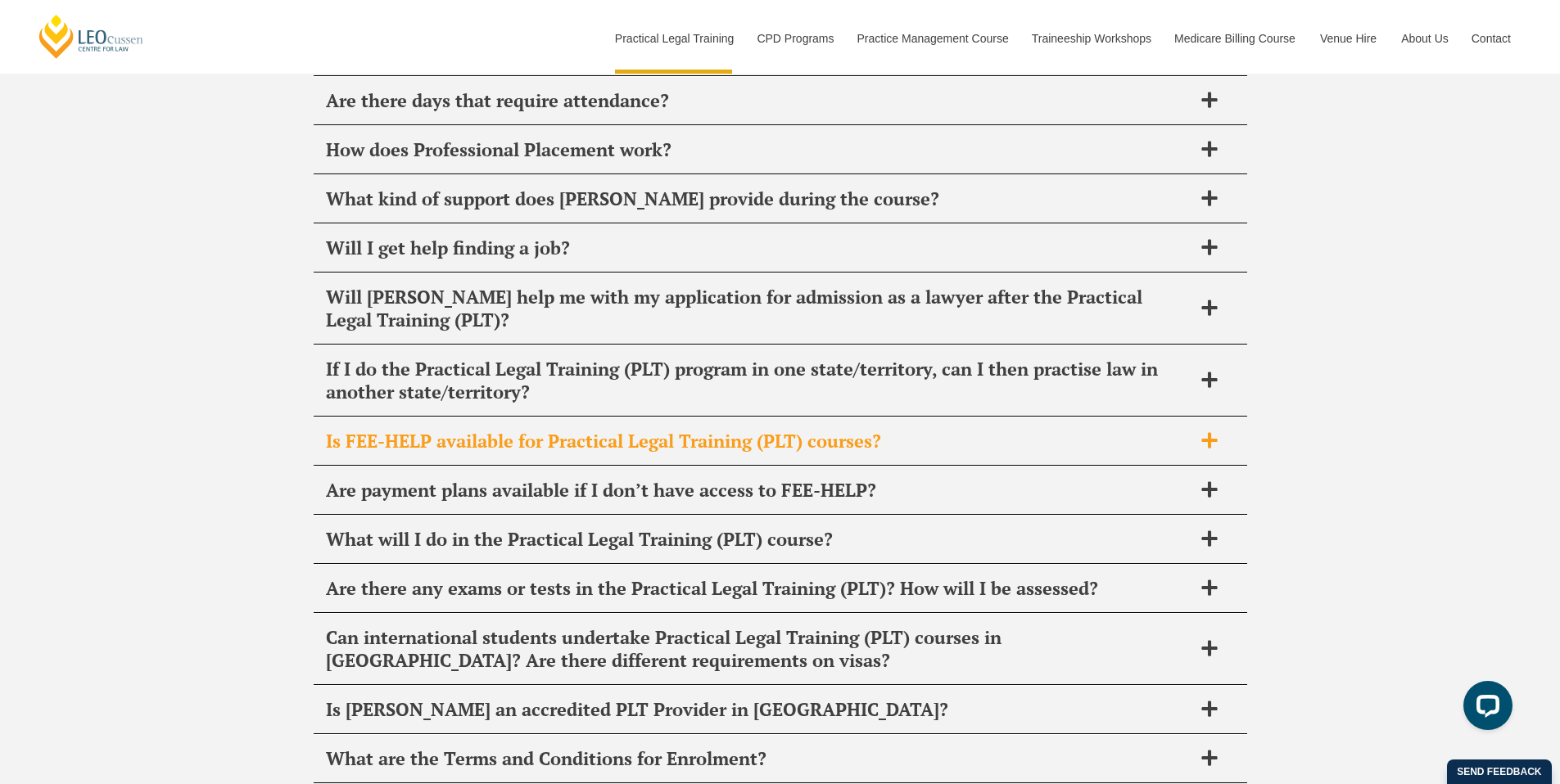
click at [897, 430] on h2 "Is FEE-HELP available for Practical Legal Training (PLT) courses?" at bounding box center [759, 441] width 866 height 23
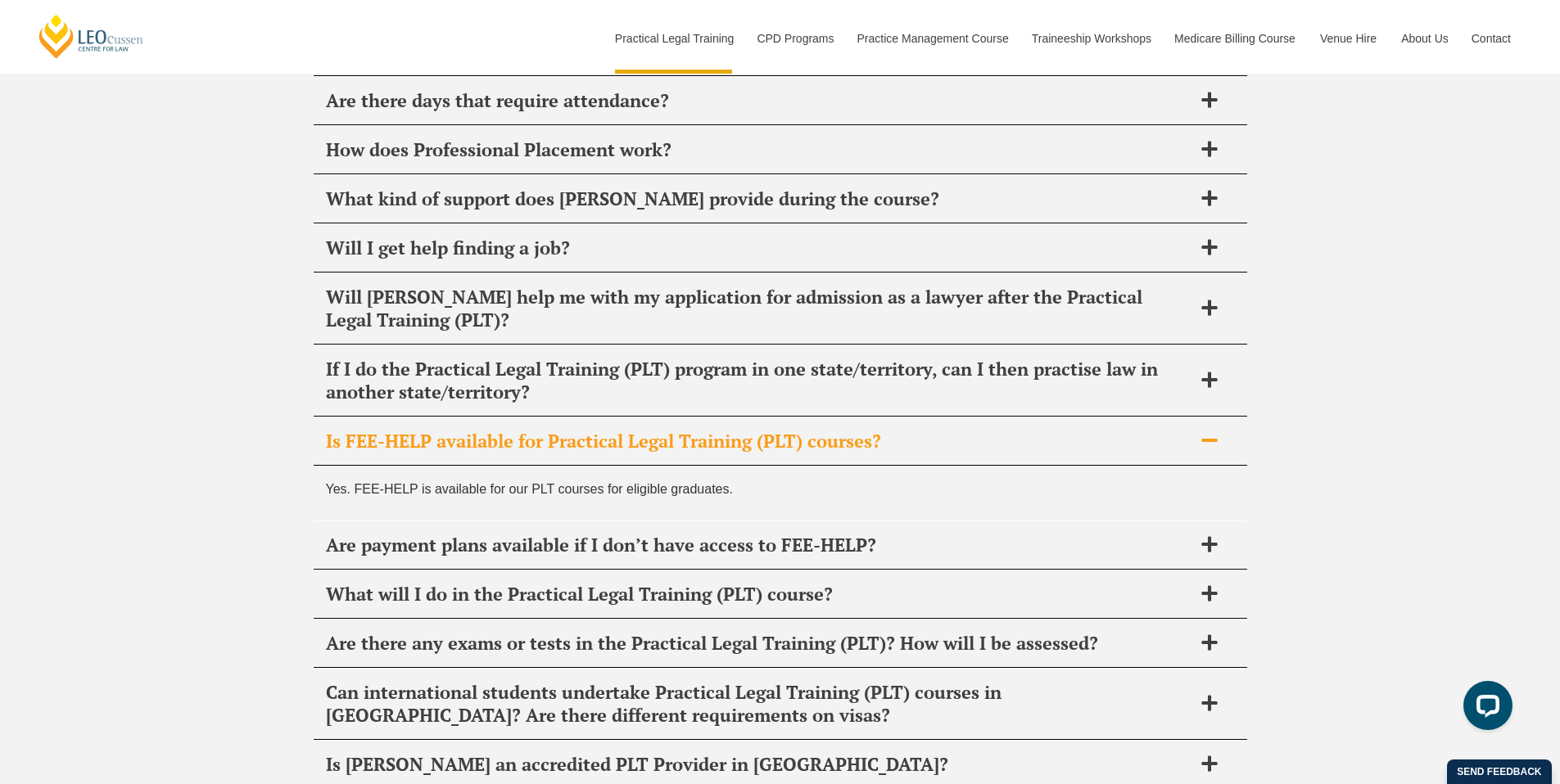
click at [897, 430] on h2 "Is FEE-HELP available for Practical Legal Training (PLT) courses?" at bounding box center [759, 441] width 866 height 23
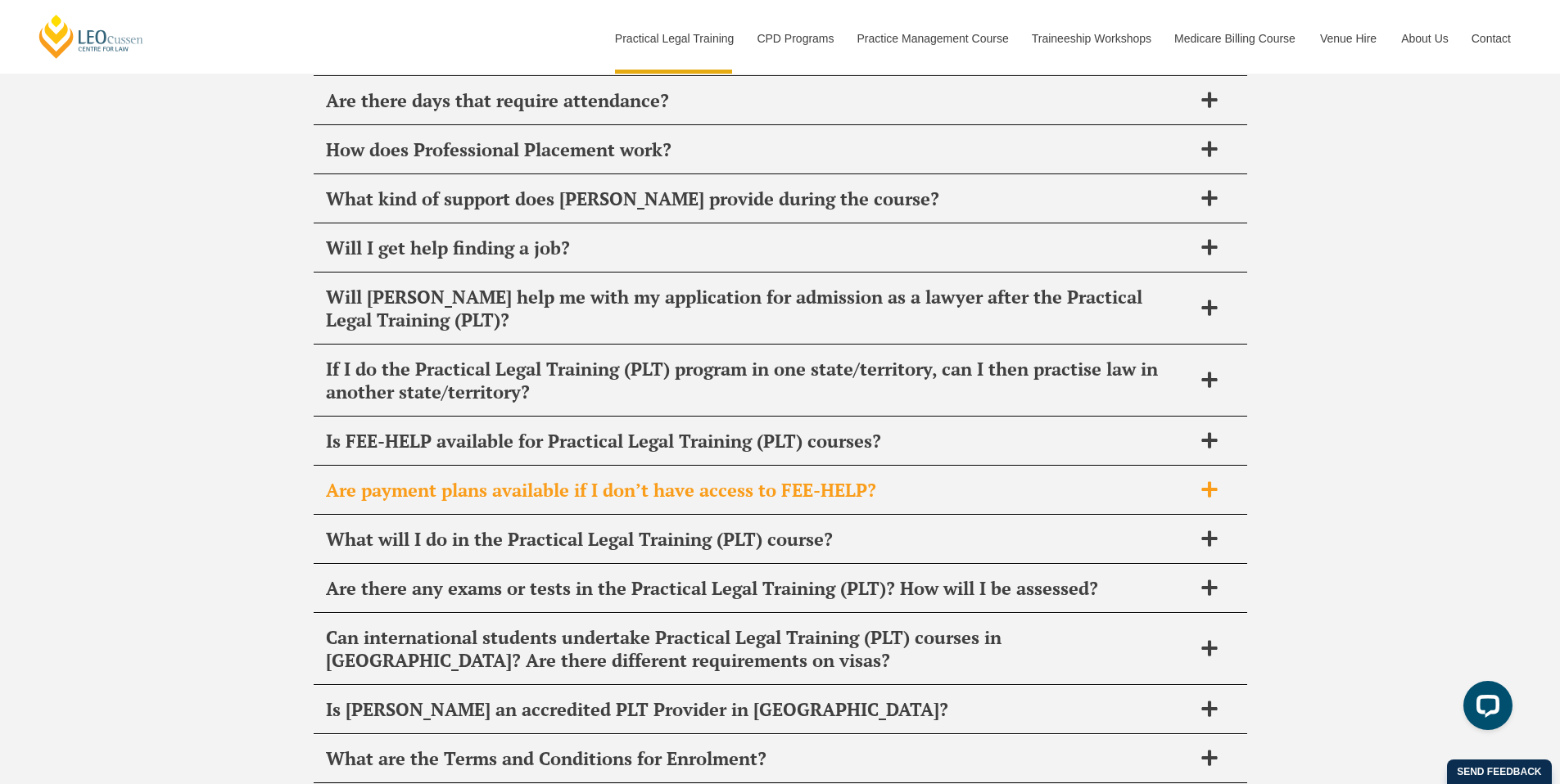
click at [902, 479] on h2 "Are payment plans available if I don’t have access to FEE-HELP?" at bounding box center [759, 490] width 866 height 23
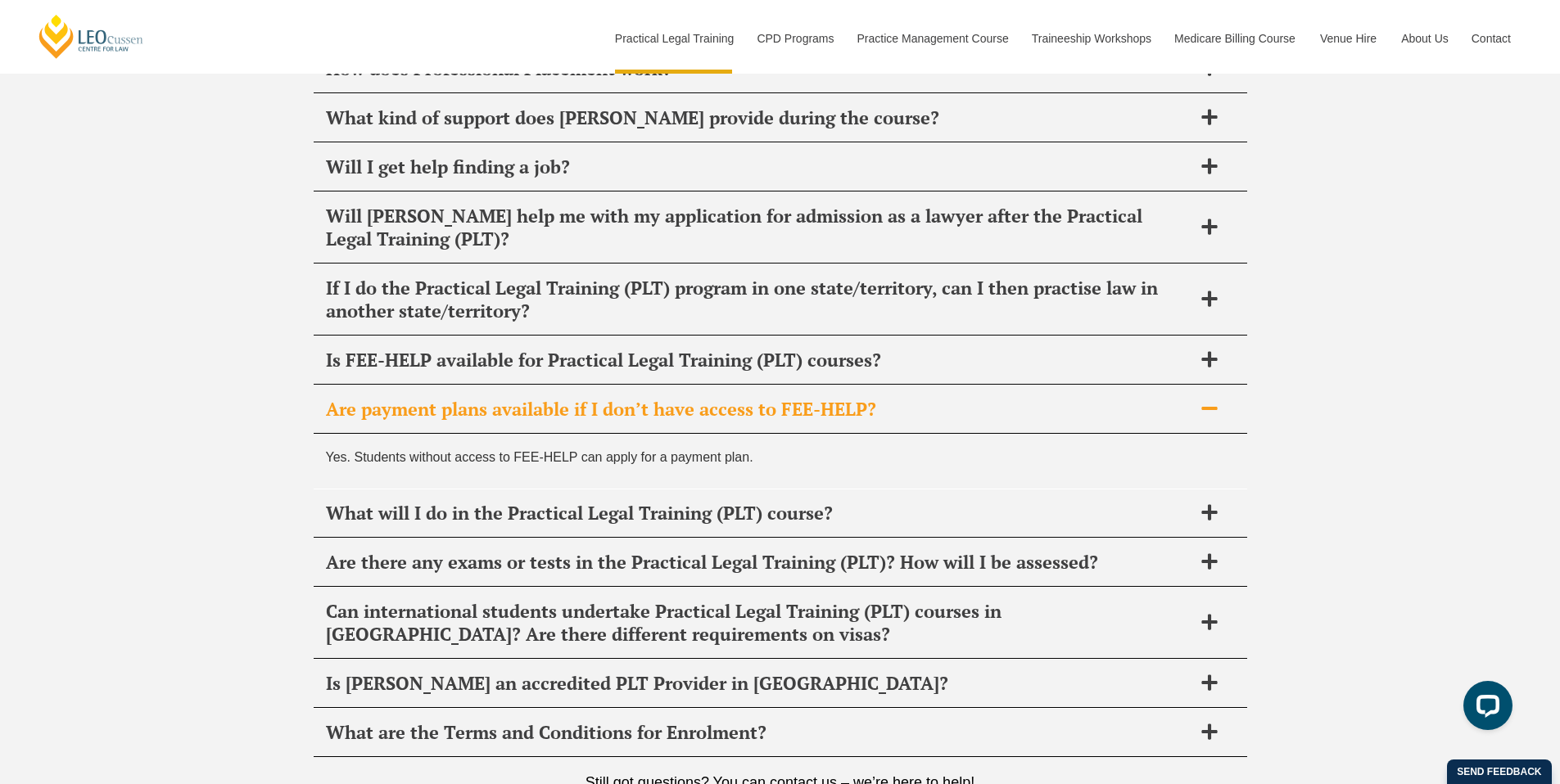
click at [893, 398] on h2 "Are payment plans available if I don’t have access to FEE-HELP?" at bounding box center [759, 409] width 866 height 23
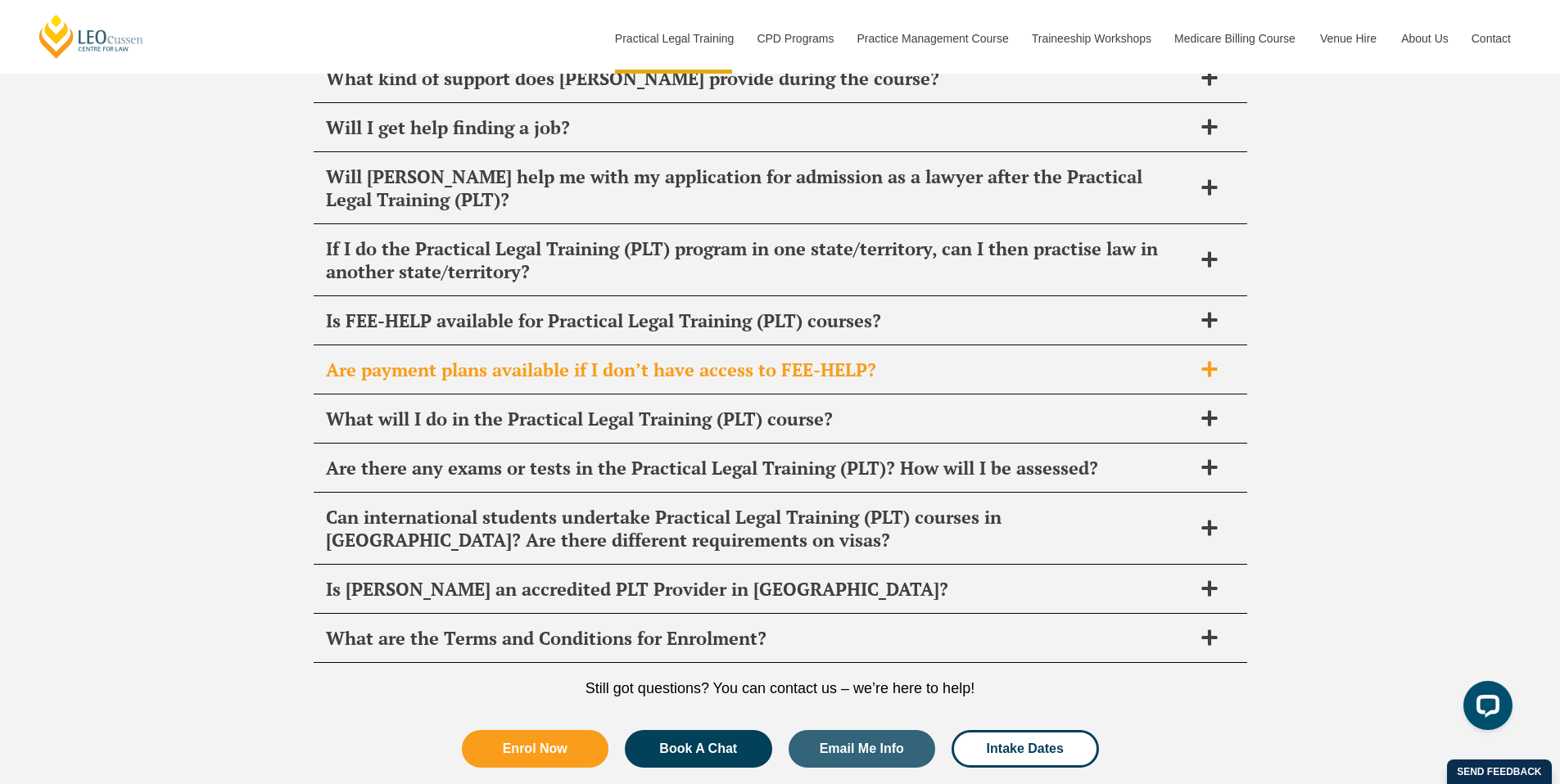
scroll to position [8290, 0]
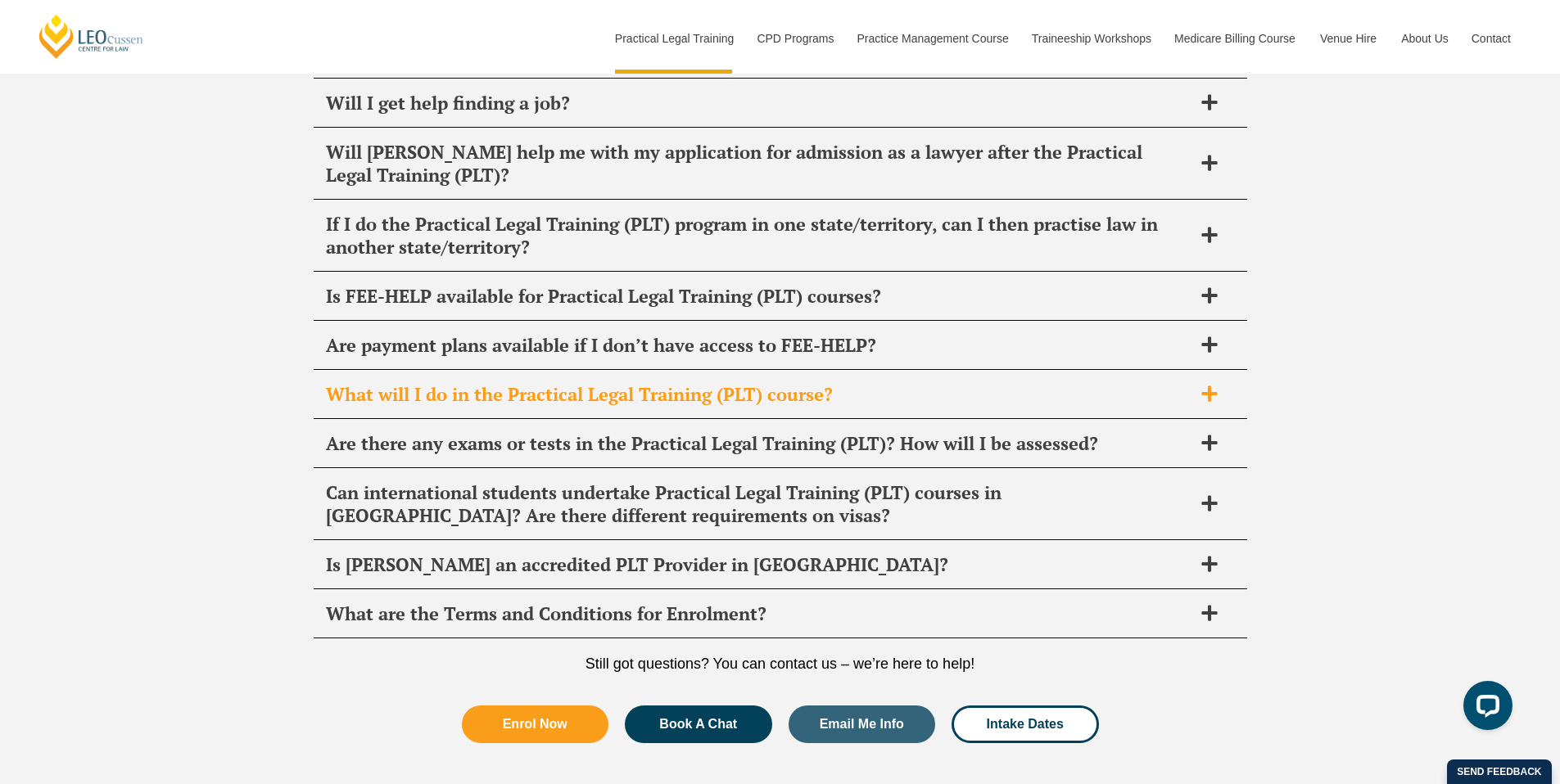
click at [895, 383] on h2 "What will I do in the Practical Legal Training (PLT) course?" at bounding box center [759, 394] width 866 height 23
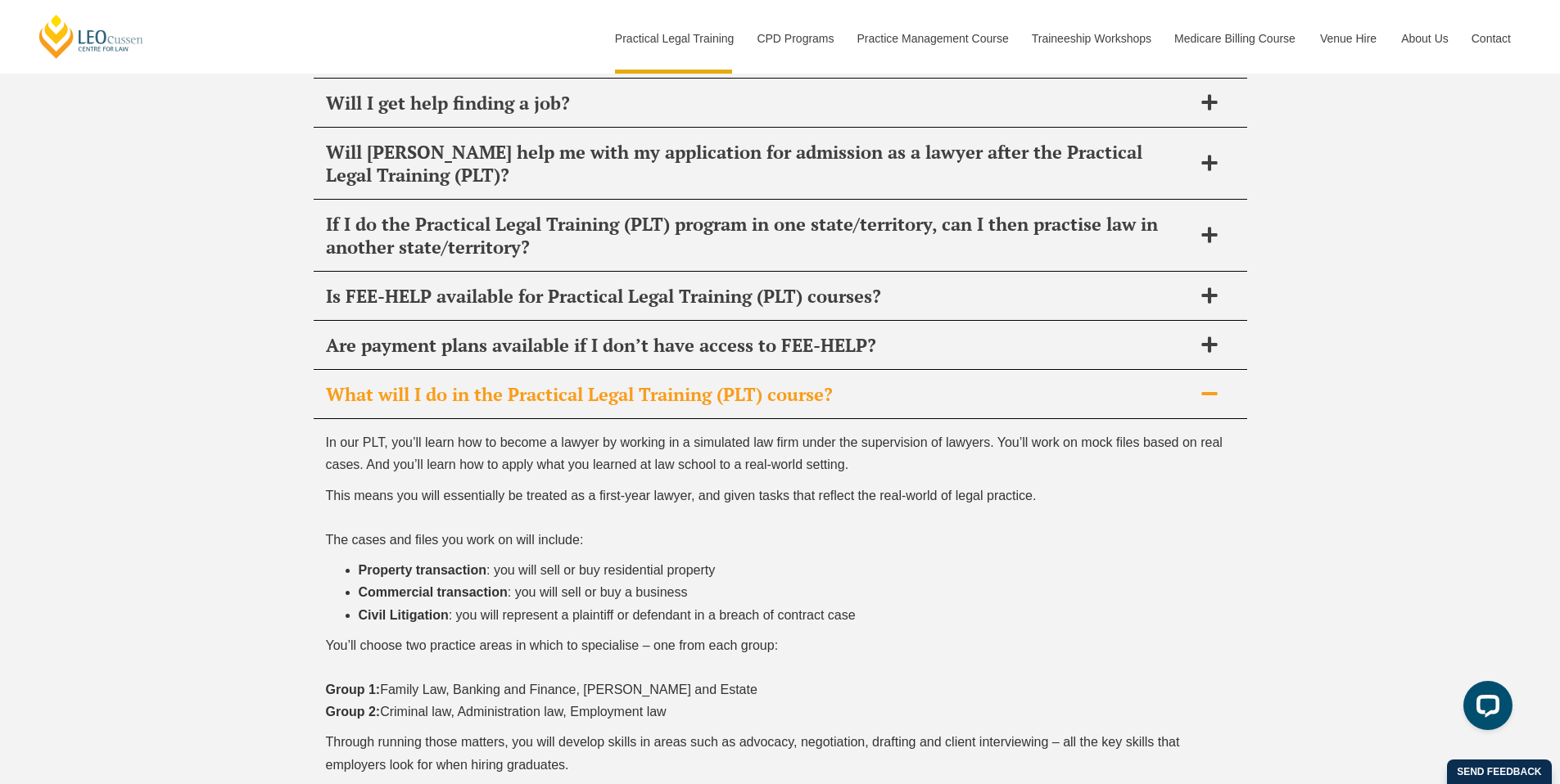
scroll to position [8292, 0]
click at [895, 382] on h2 "What will I do in the Practical Legal Training (PLT) course?" at bounding box center [759, 393] width 866 height 23
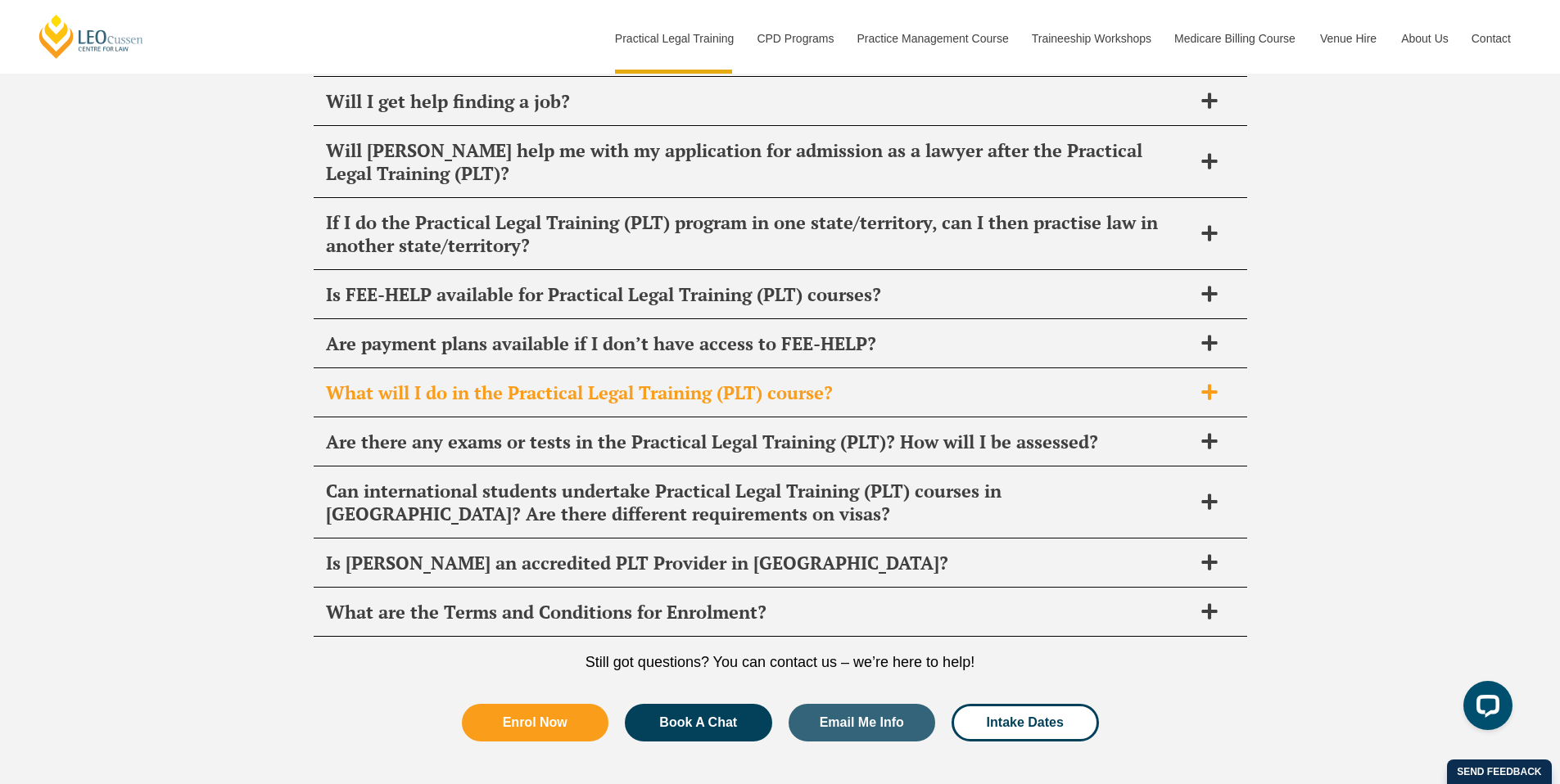
click at [895, 382] on h2 "What will I do in the Practical Legal Training (PLT) course?" at bounding box center [759, 393] width 866 height 23
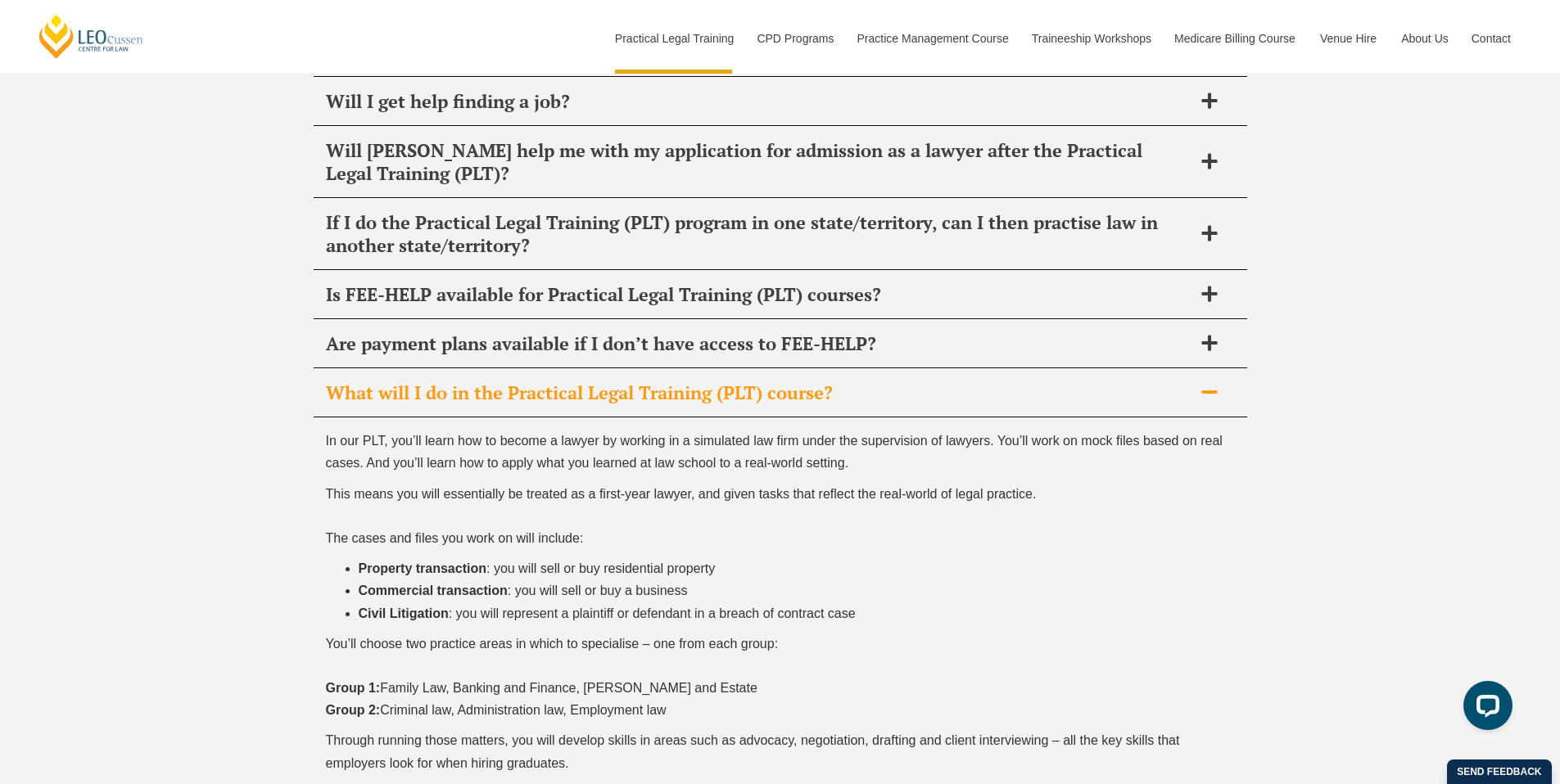
click at [895, 382] on h2 "What will I do in the Practical Legal Training (PLT) course?" at bounding box center [759, 393] width 866 height 23
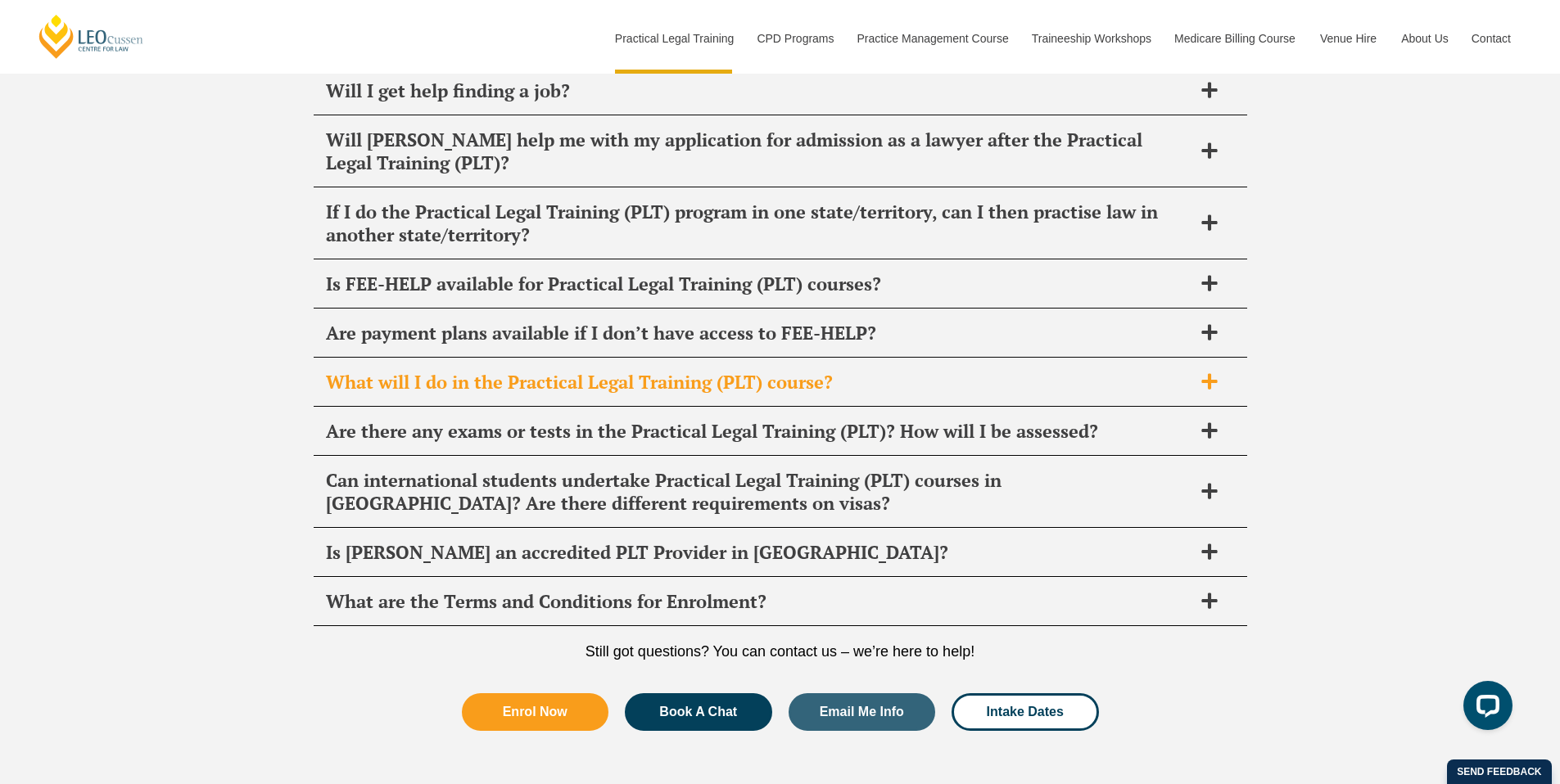
scroll to position [8304, 0]
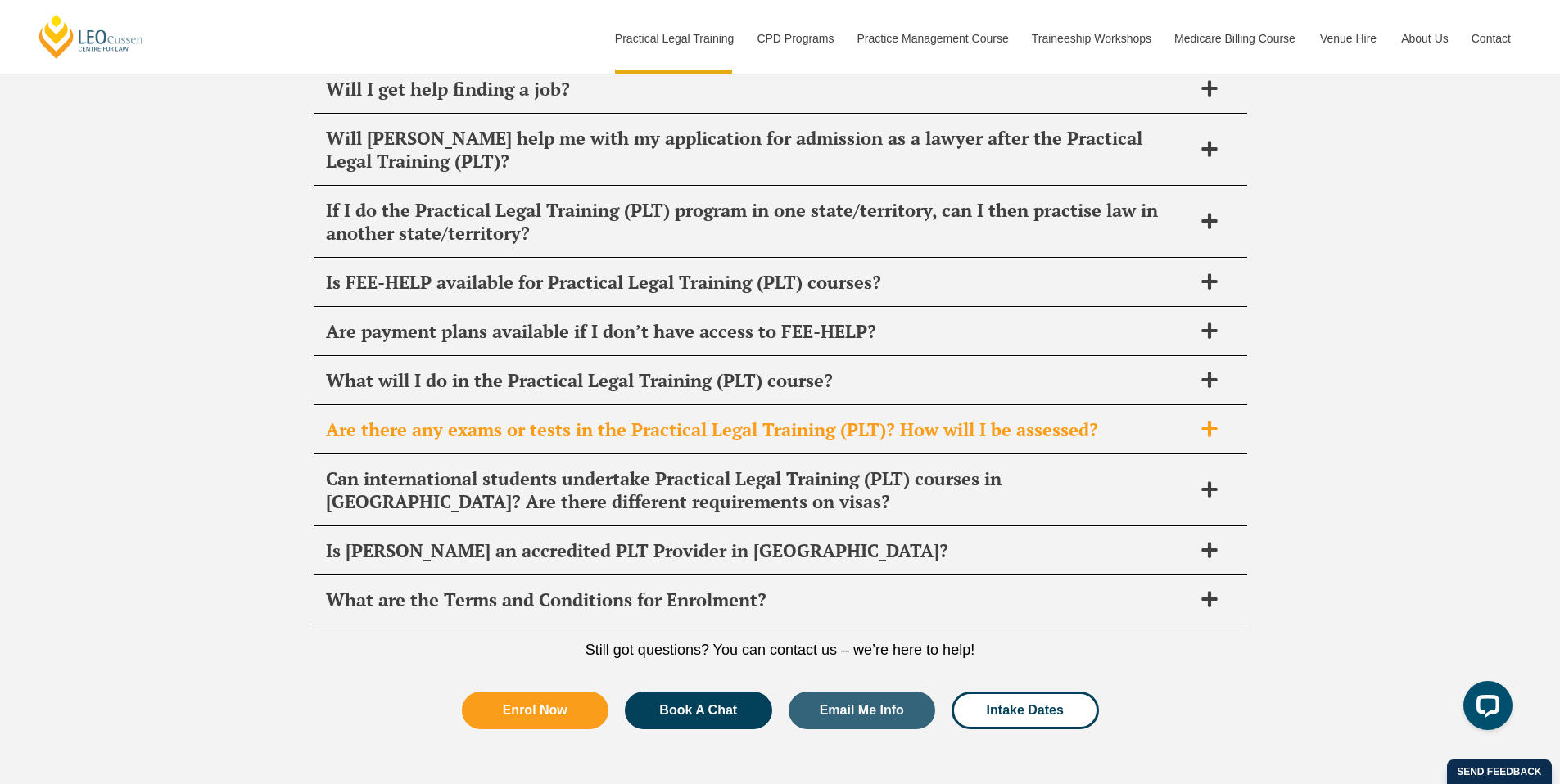
click at [899, 406] on div "Are there any exams or tests in the Practical Legal Training (PLT)? How will I …" at bounding box center [780, 430] width 933 height 48
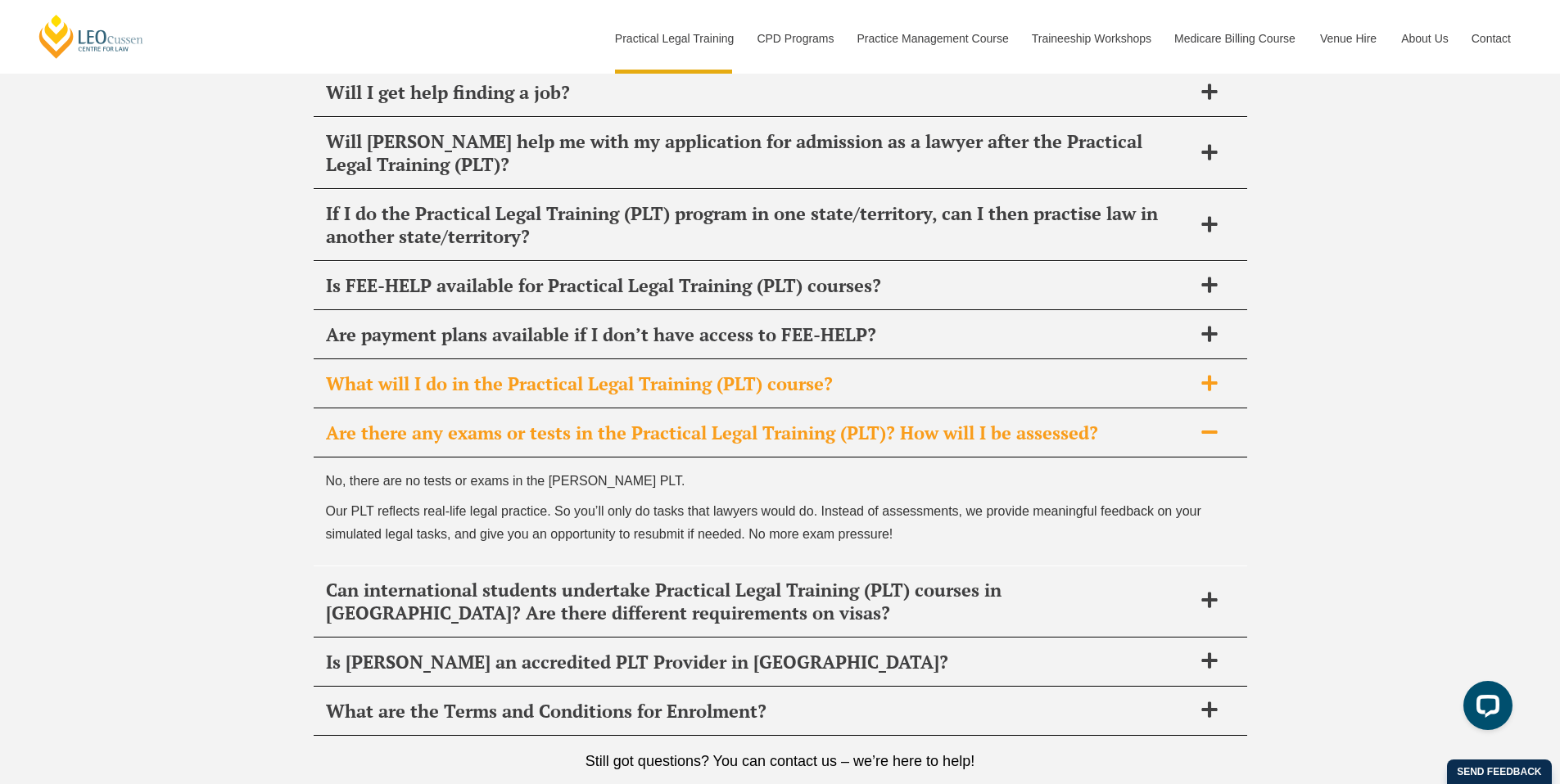
scroll to position [8310, 0]
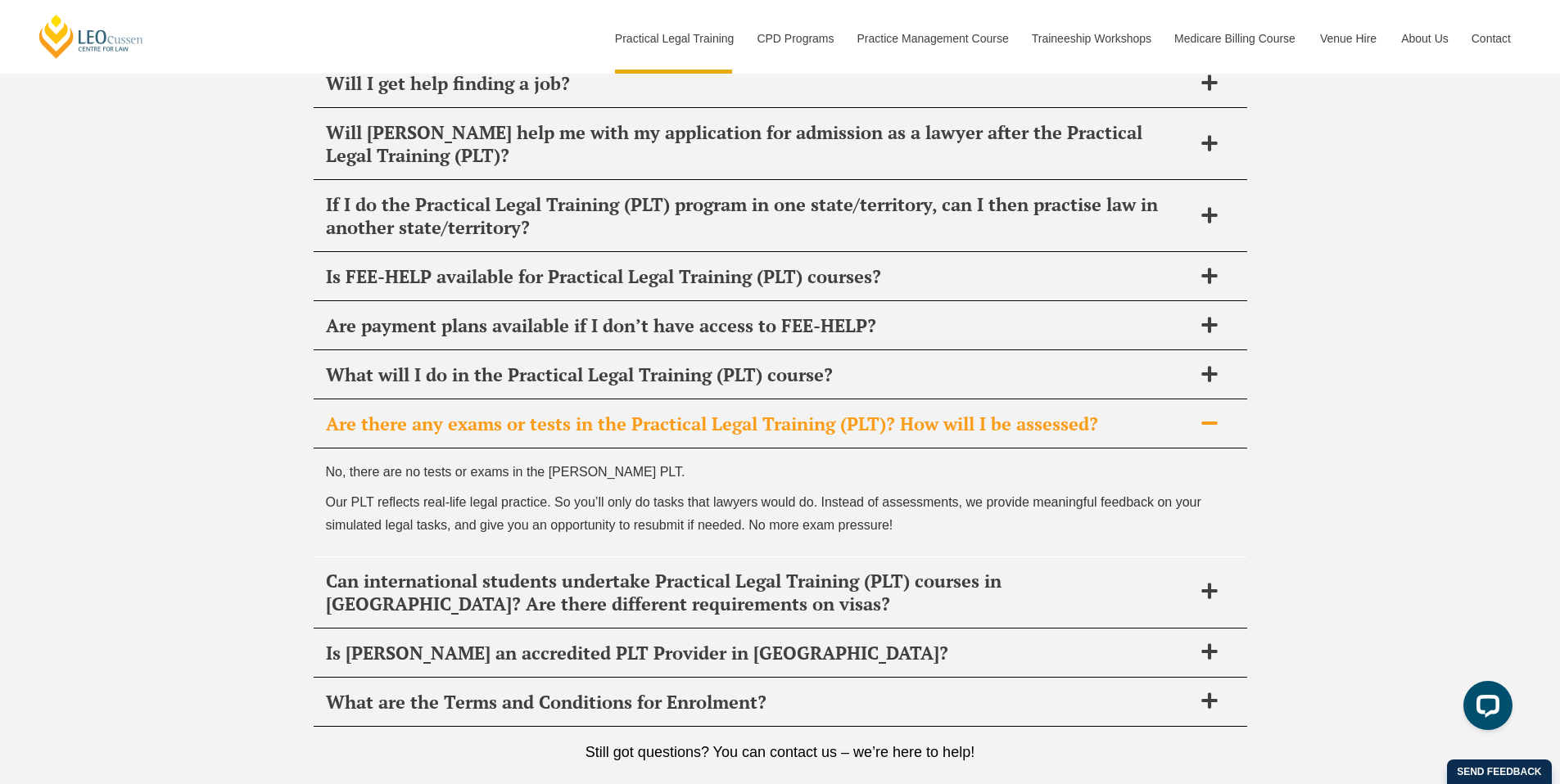
click at [902, 413] on h2 "Are there any exams or tests in the Practical Legal Training (PLT)? How will I …" at bounding box center [759, 424] width 866 height 23
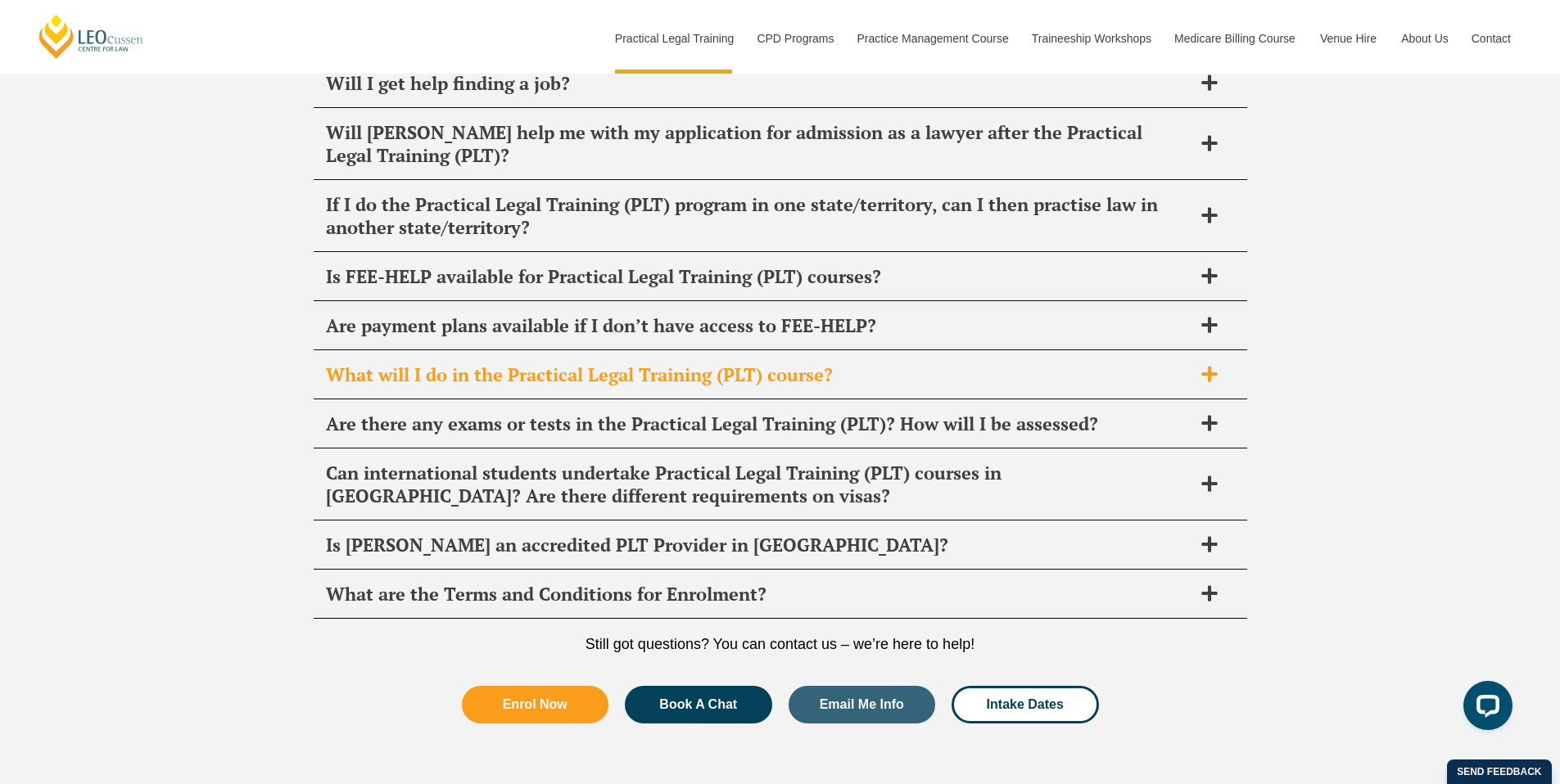
click at [902, 364] on h2 "What will I do in the Practical Legal Training (PLT) course?" at bounding box center [759, 375] width 866 height 23
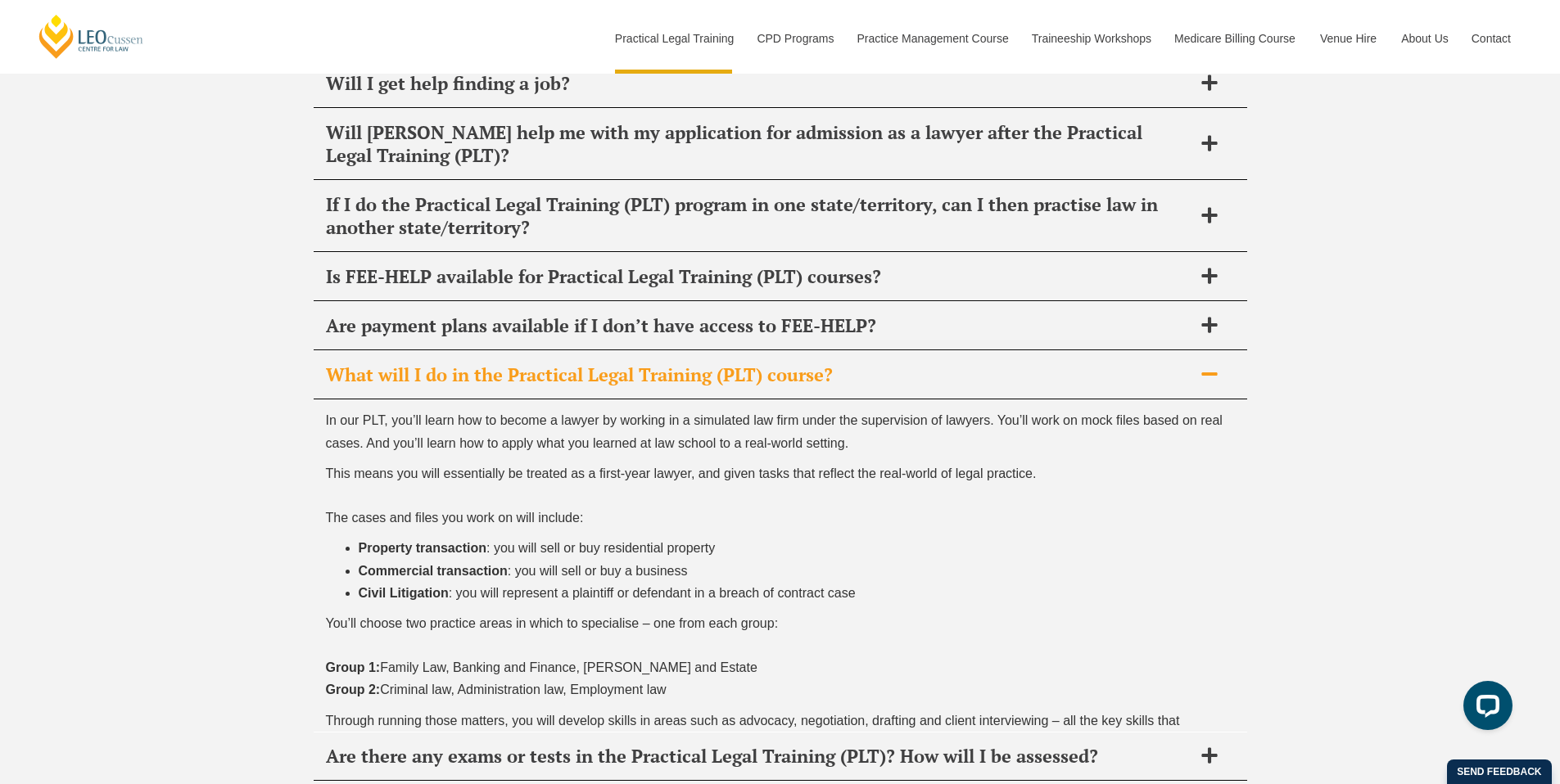
click at [902, 364] on h2 "What will I do in the Practical Legal Training (PLT) course?" at bounding box center [759, 375] width 866 height 23
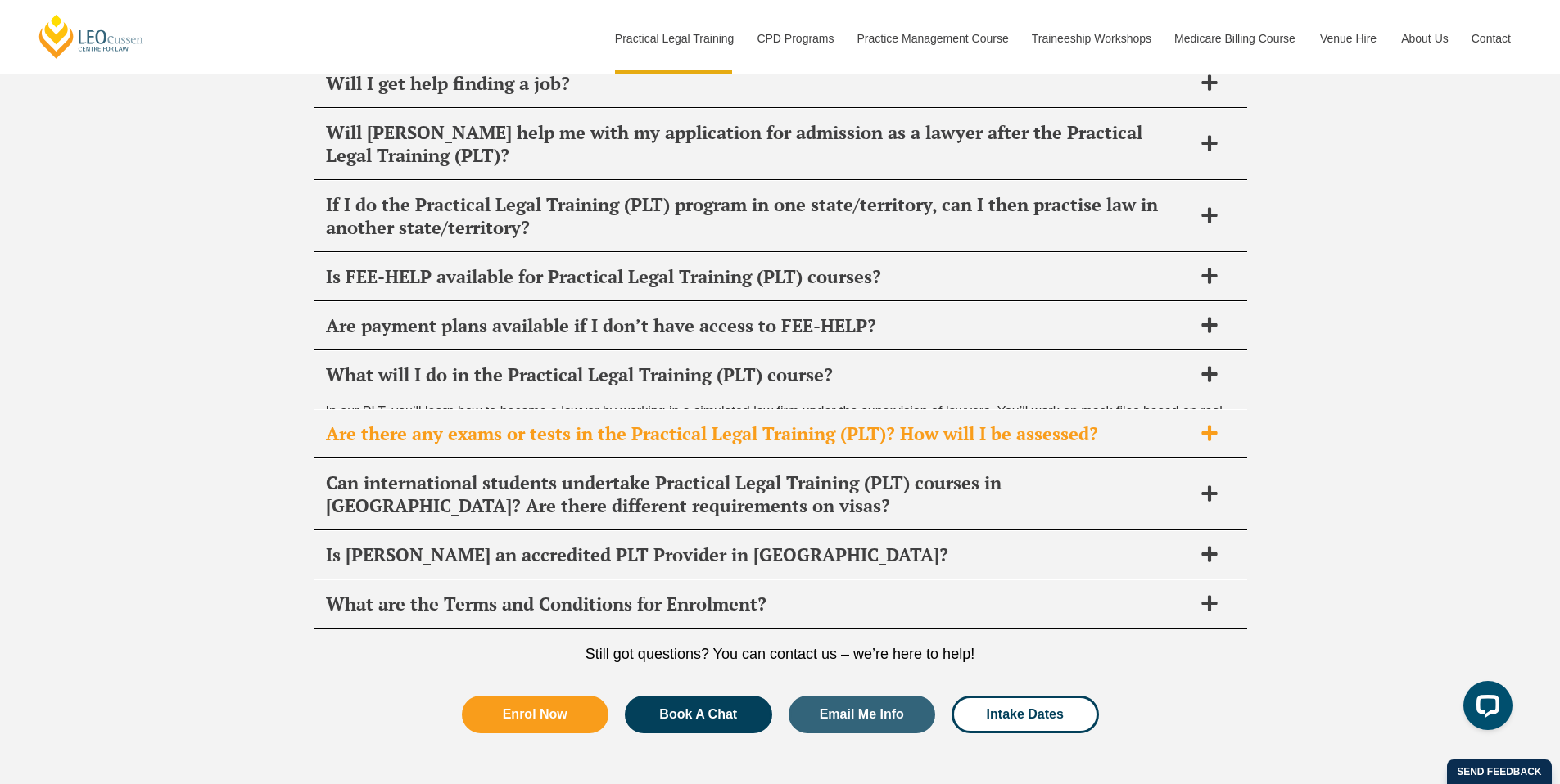
click at [905, 423] on h2 "Are there any exams or tests in the Practical Legal Training (PLT)? How will I …" at bounding box center [759, 434] width 866 height 23
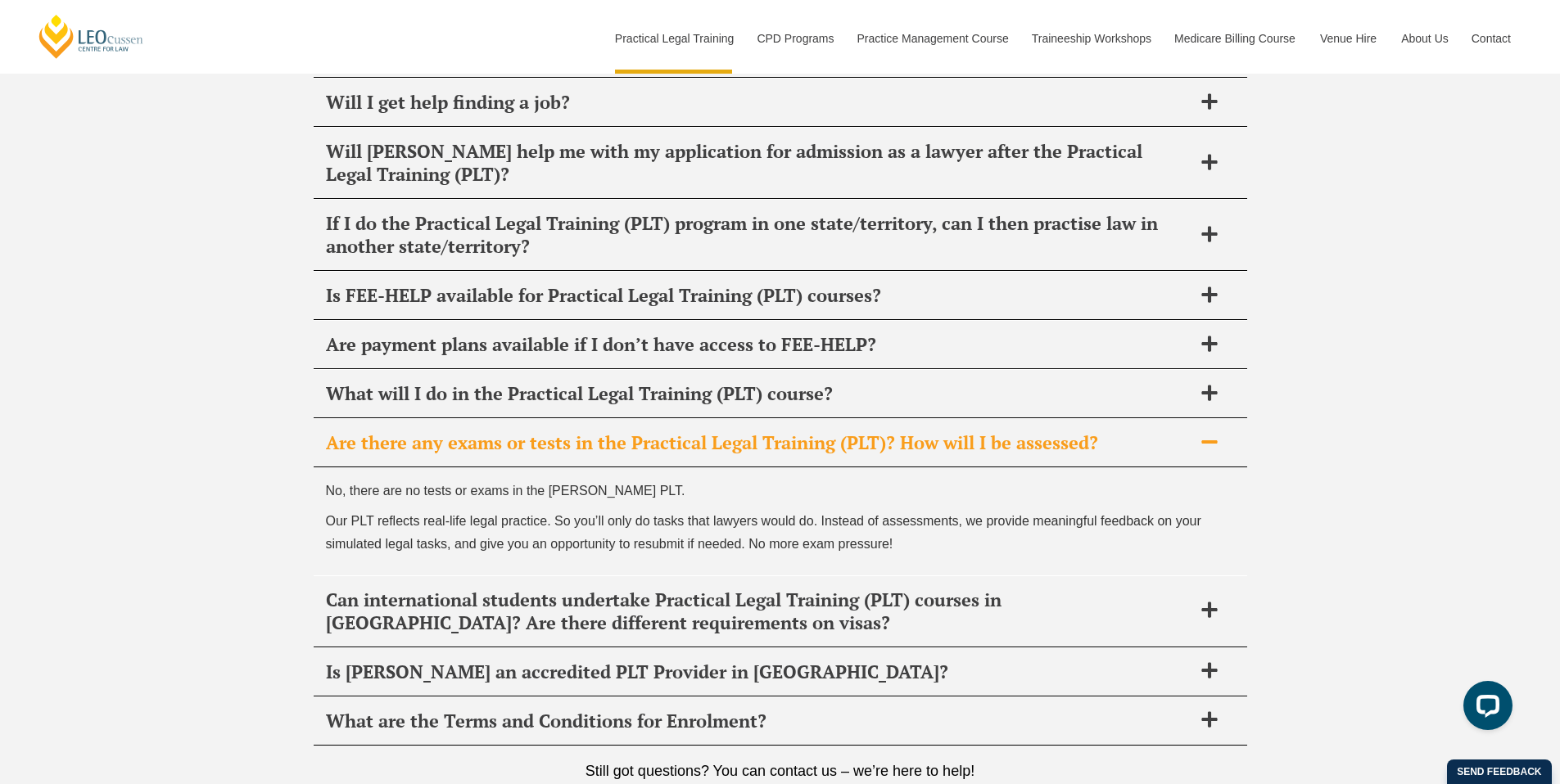
click at [903, 432] on h2 "Are there any exams or tests in the Practical Legal Training (PLT)? How will I …" at bounding box center [759, 443] width 866 height 23
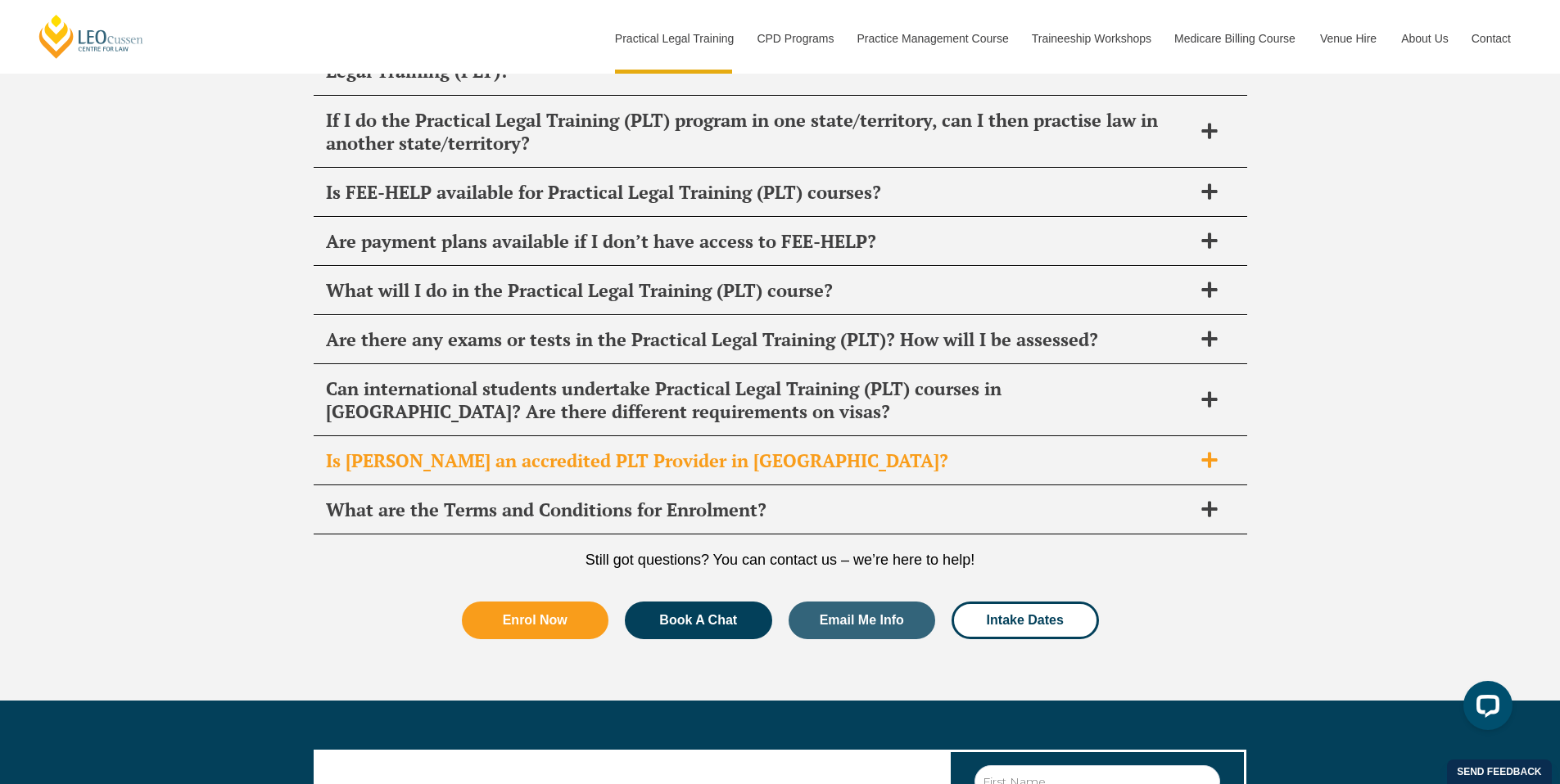
scroll to position [8406, 0]
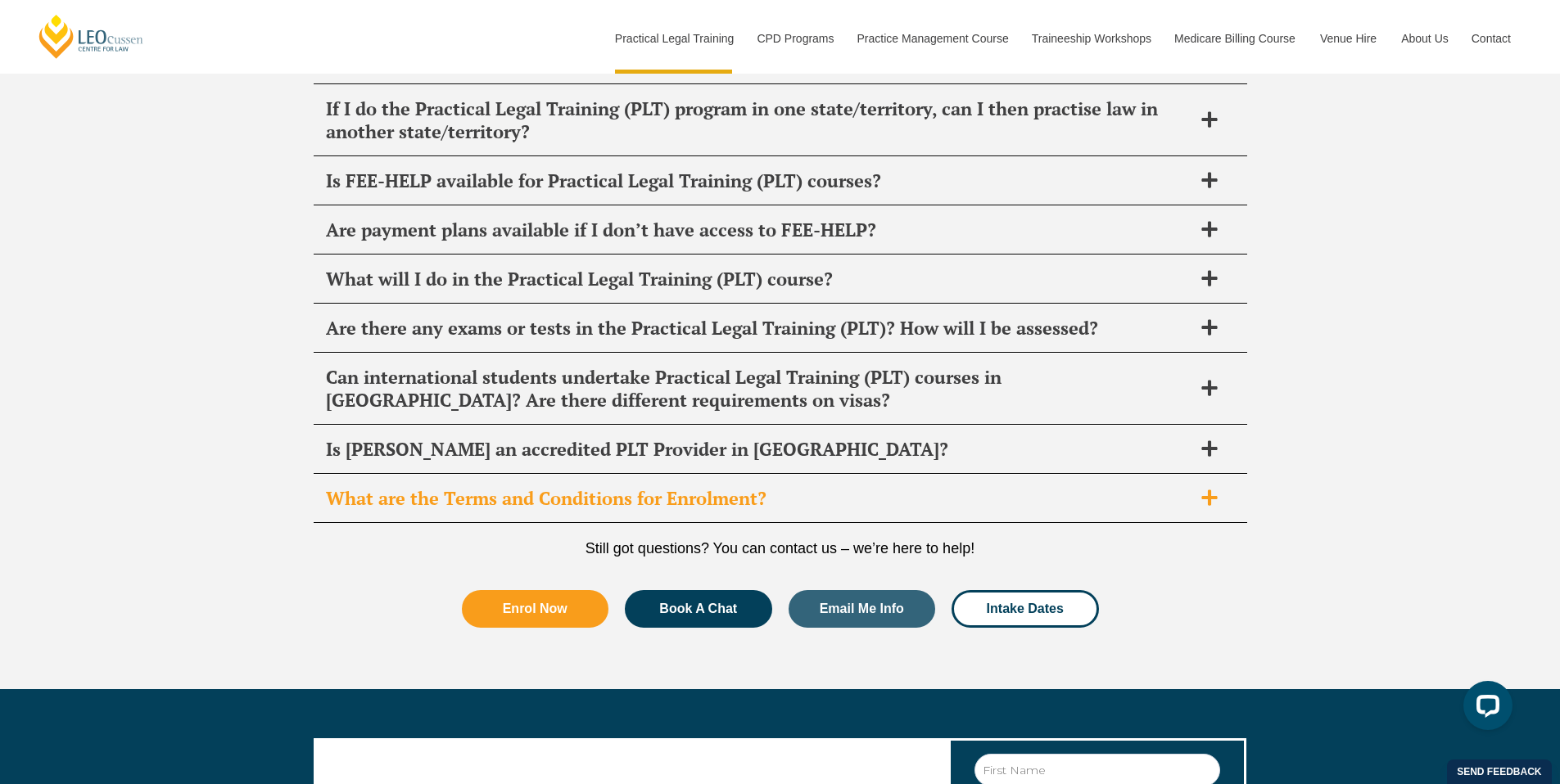
click at [900, 487] on h2 "What are the Terms and Conditions for Enrolment?" at bounding box center [759, 498] width 866 height 23
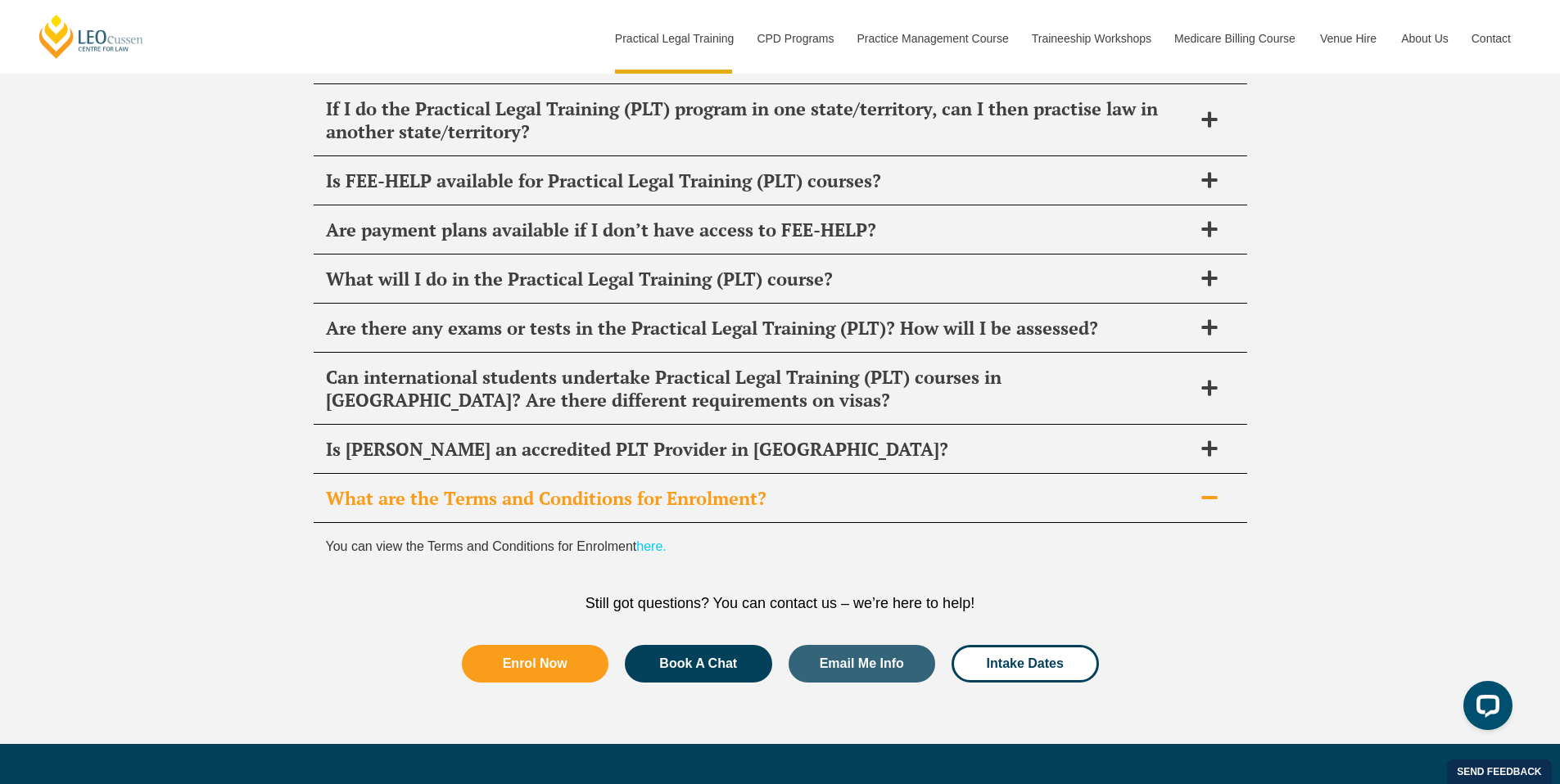
click at [900, 487] on h2 "What are the Terms and Conditions for Enrolment?" at bounding box center [759, 498] width 866 height 23
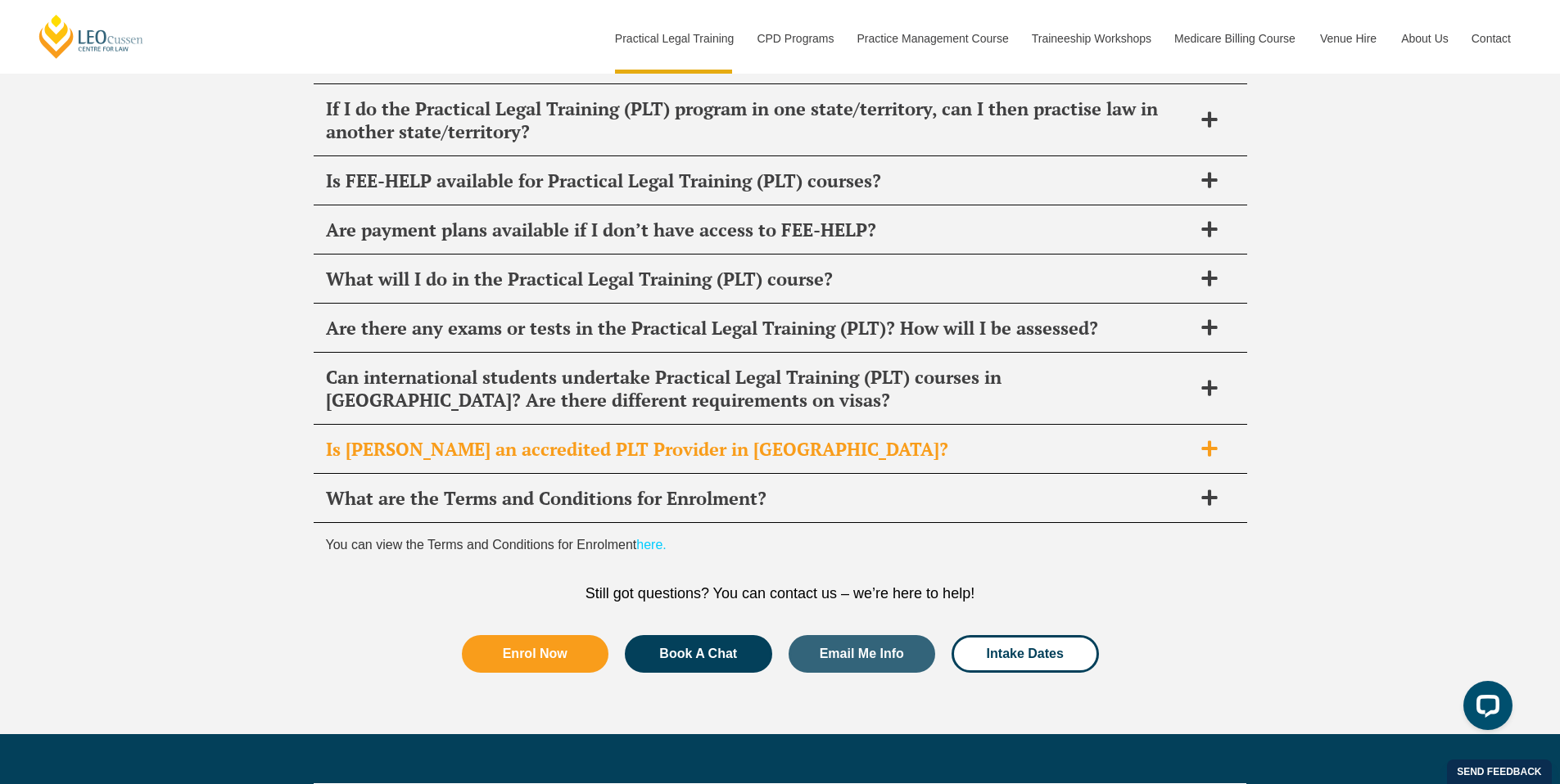
click at [900, 438] on h2 "Is [PERSON_NAME] an accredited PLT Provider in [GEOGRAPHIC_DATA]?" at bounding box center [759, 449] width 866 height 23
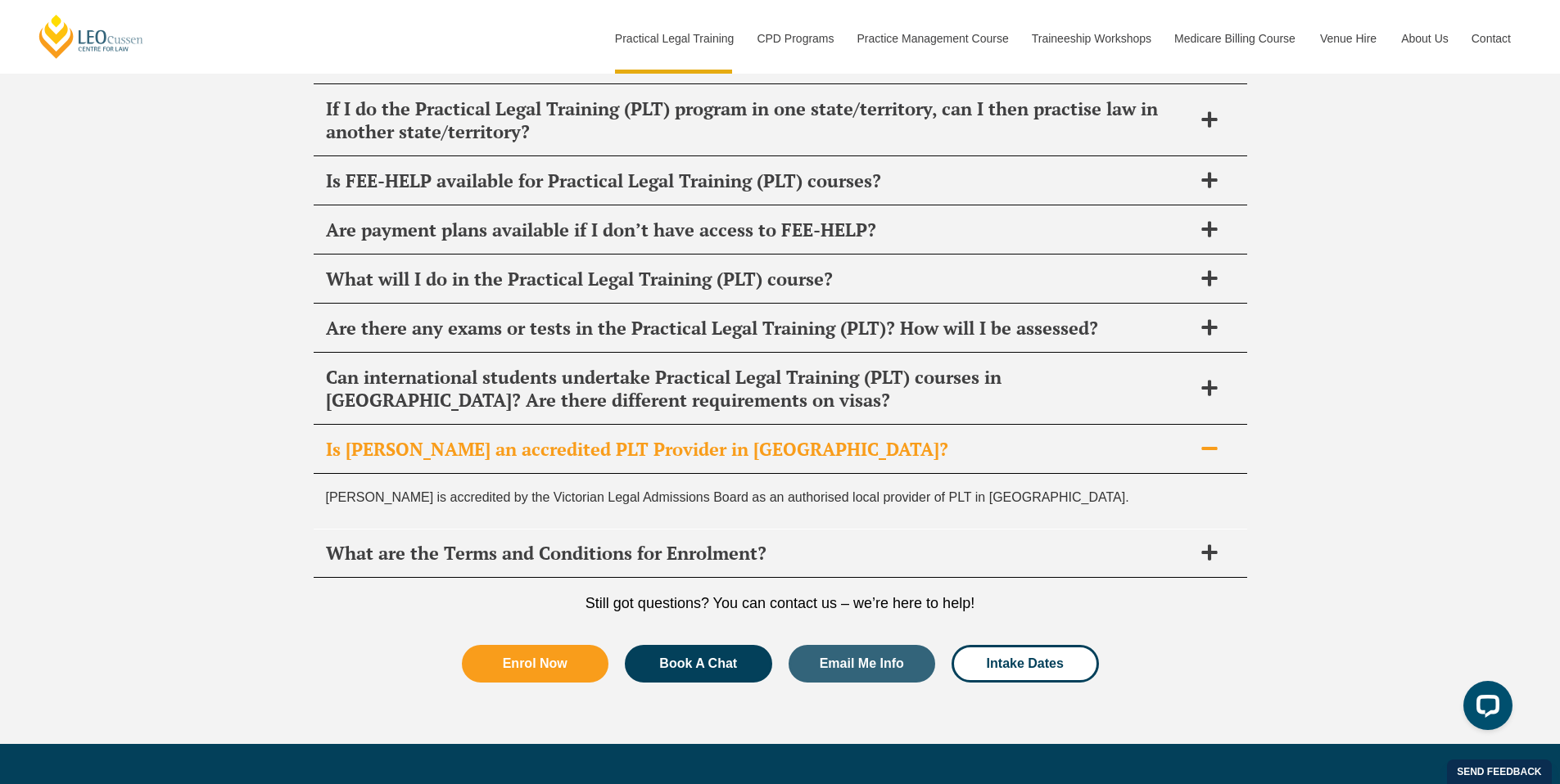
click at [900, 438] on h2 "Is [PERSON_NAME] an accredited PLT Provider in [GEOGRAPHIC_DATA]?" at bounding box center [759, 449] width 866 height 23
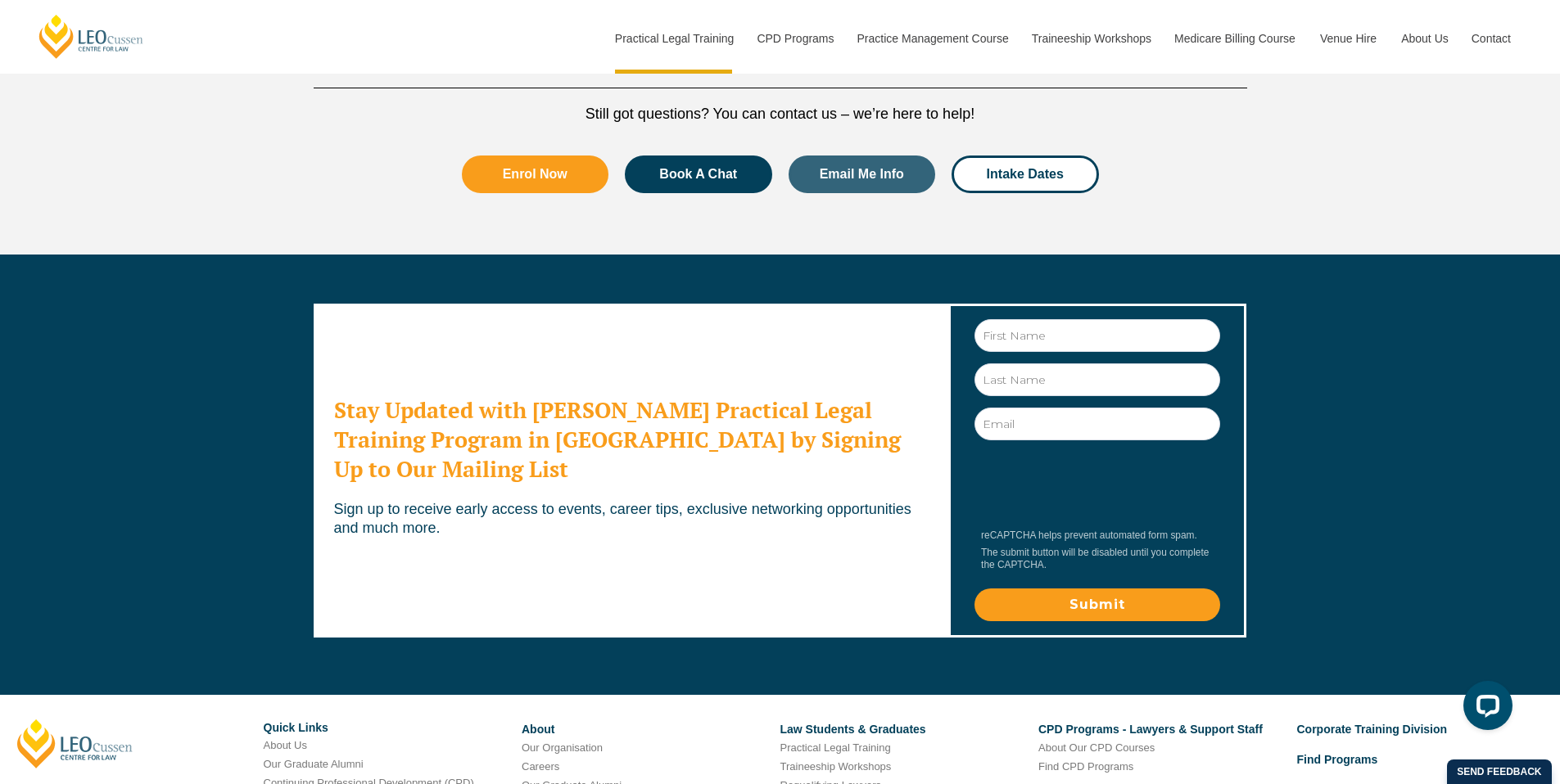
scroll to position [8923, 0]
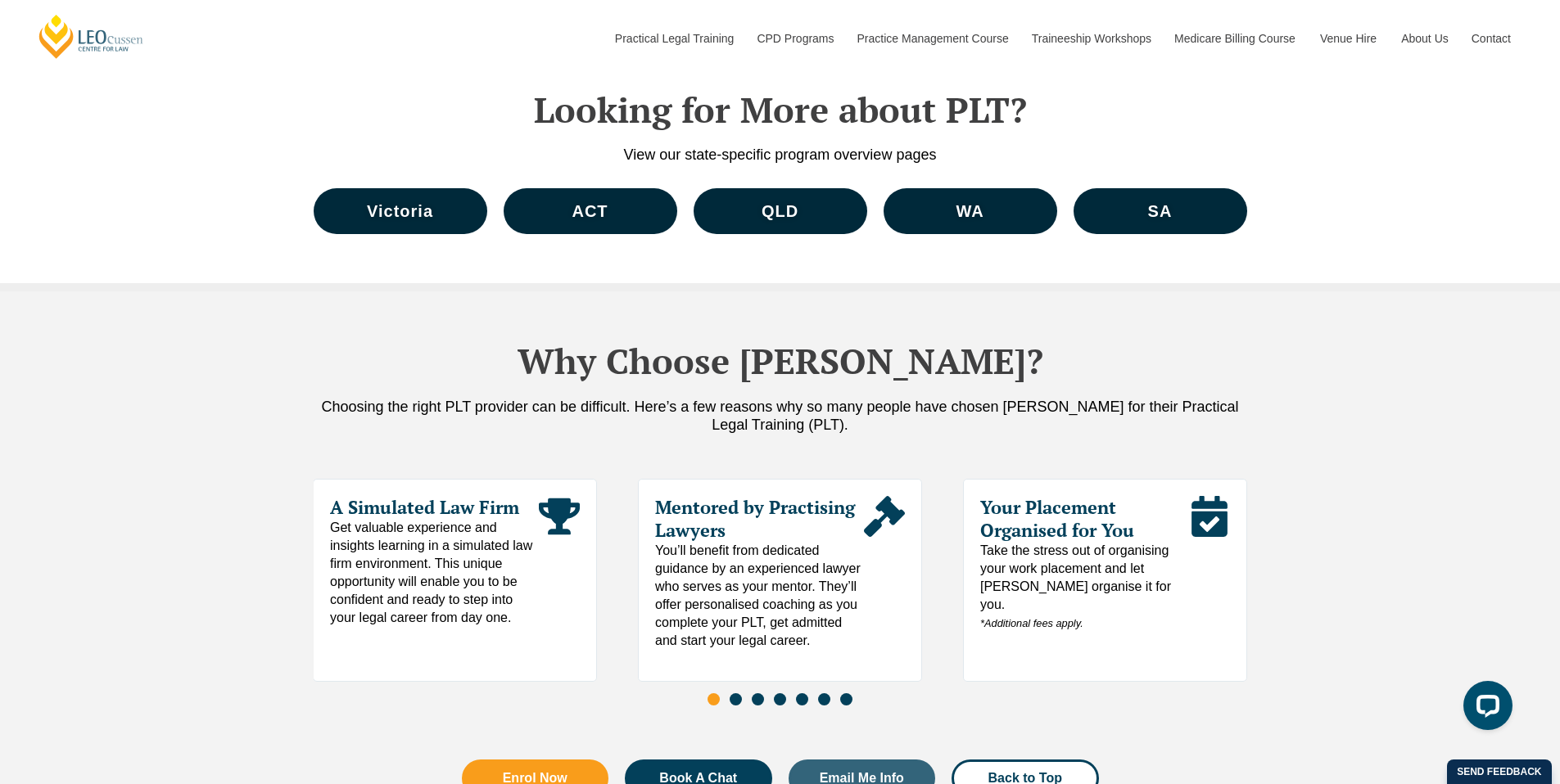
scroll to position [8327, 0]
